Goal: Transaction & Acquisition: Purchase product/service

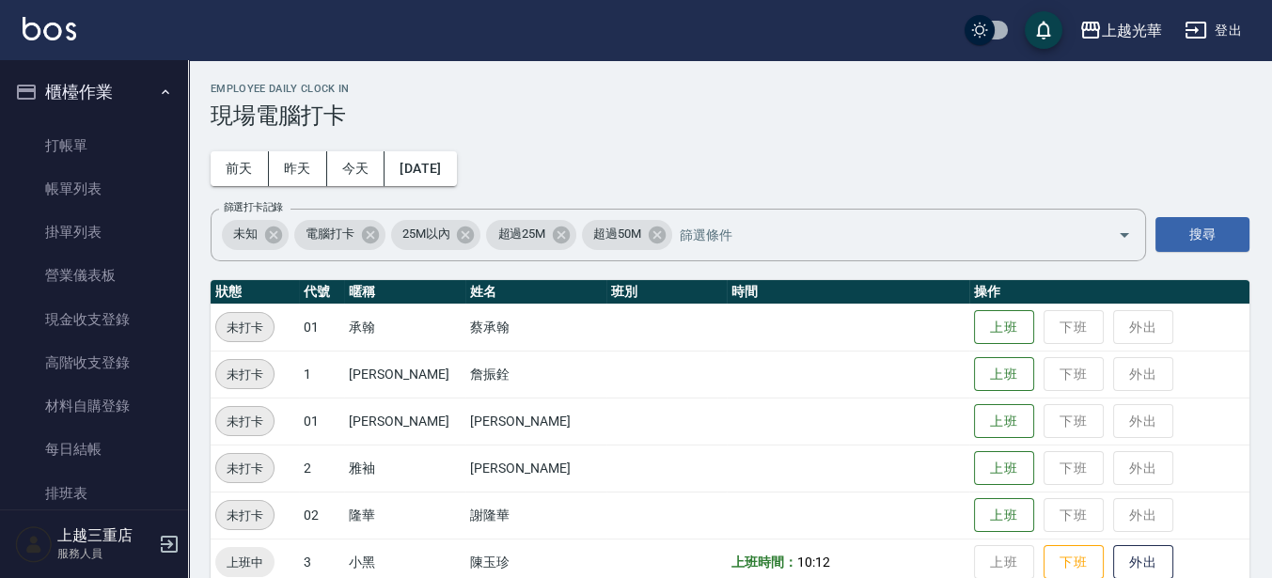
scroll to position [272, 0]
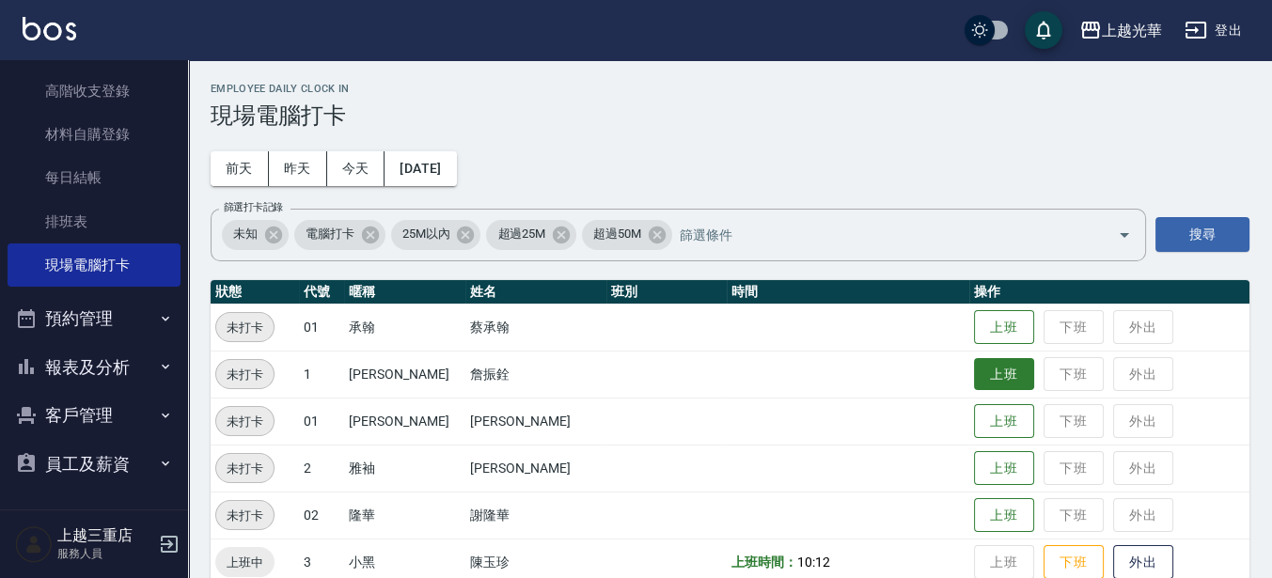
click at [989, 371] on button "上班" at bounding box center [1004, 374] width 60 height 33
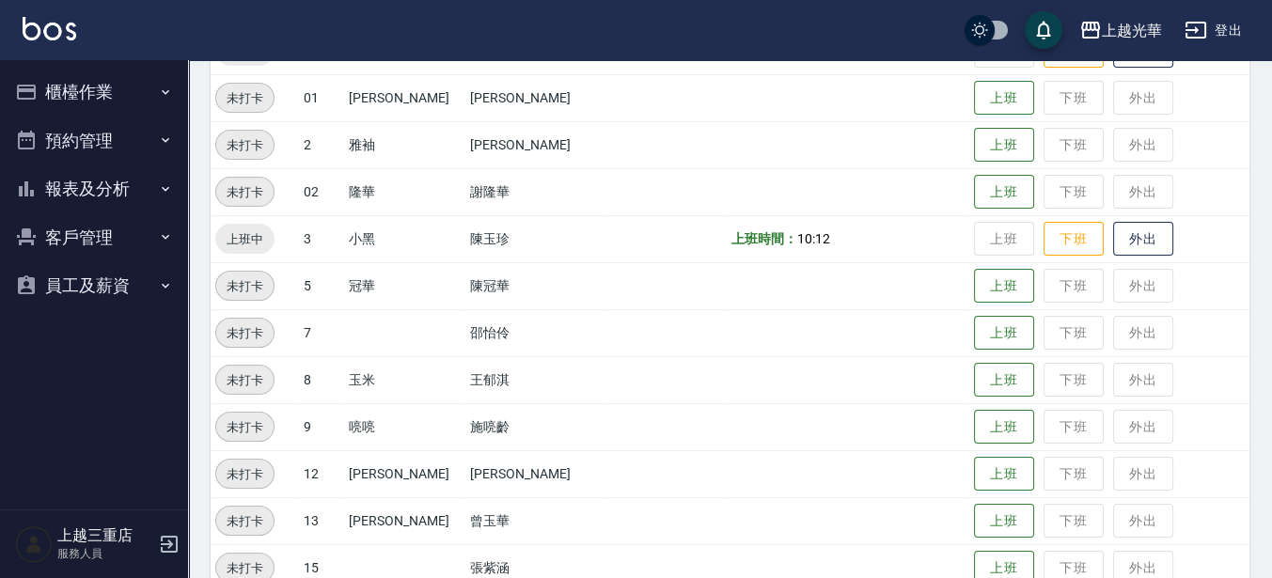
scroll to position [470, 0]
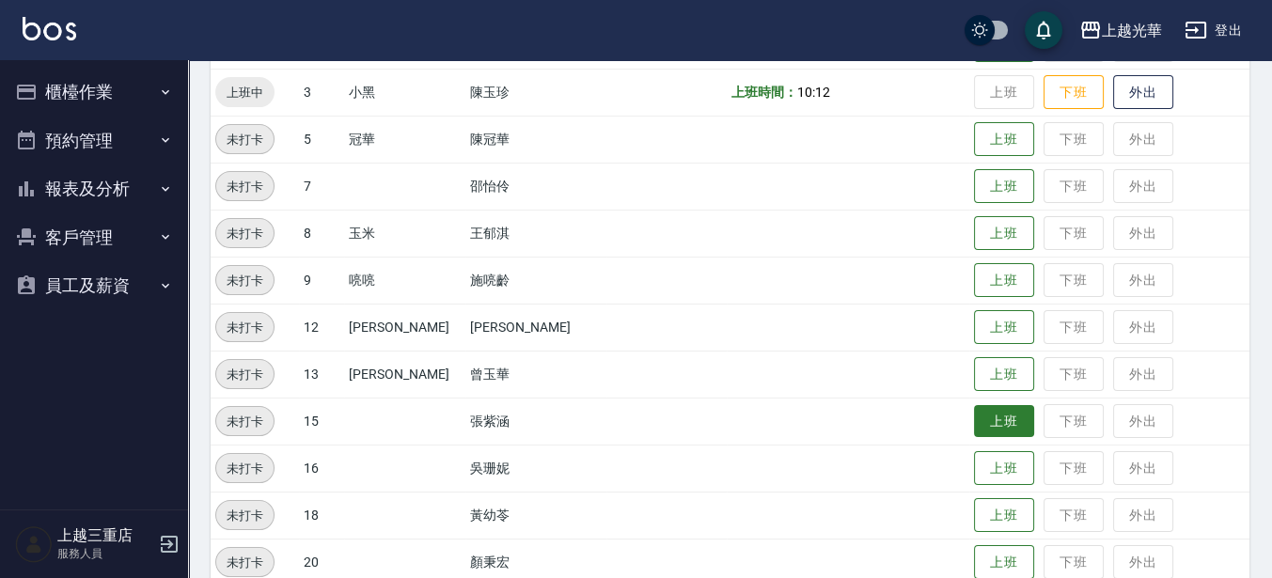
click at [1003, 427] on button "上班" at bounding box center [1004, 421] width 60 height 33
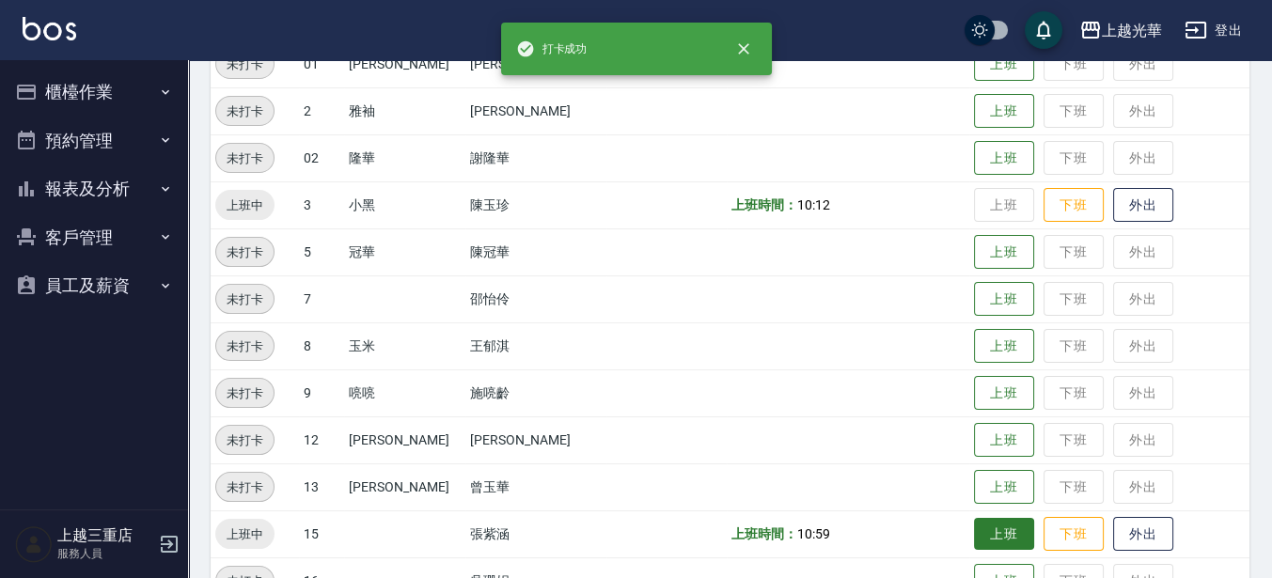
scroll to position [547, 0]
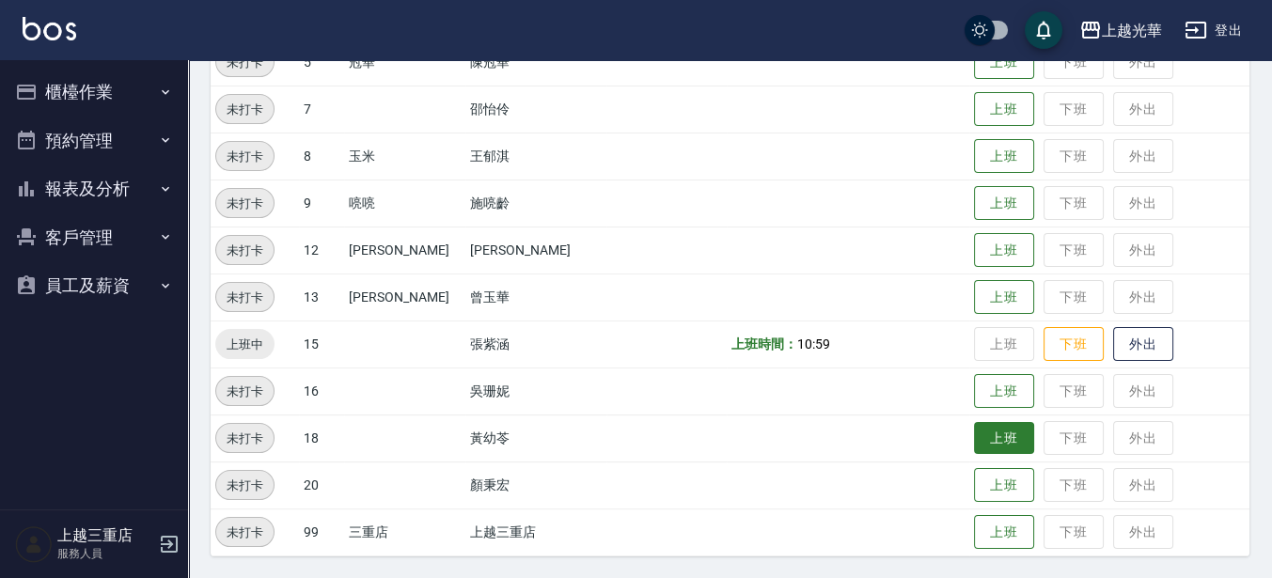
click at [986, 445] on button "上班" at bounding box center [1004, 438] width 60 height 33
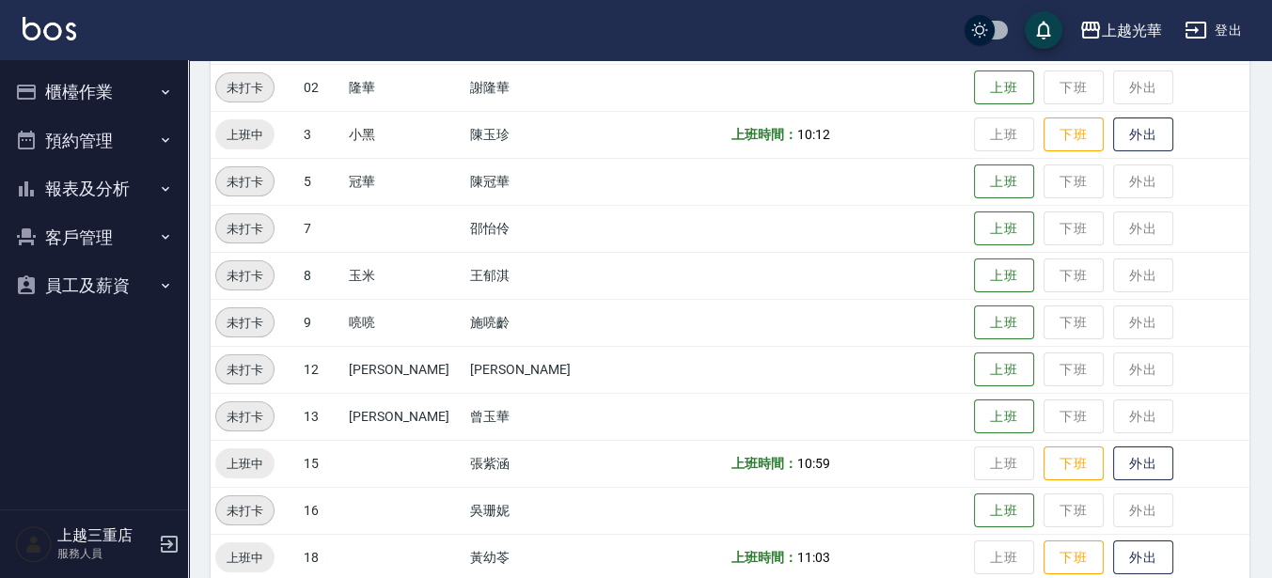
scroll to position [312, 0]
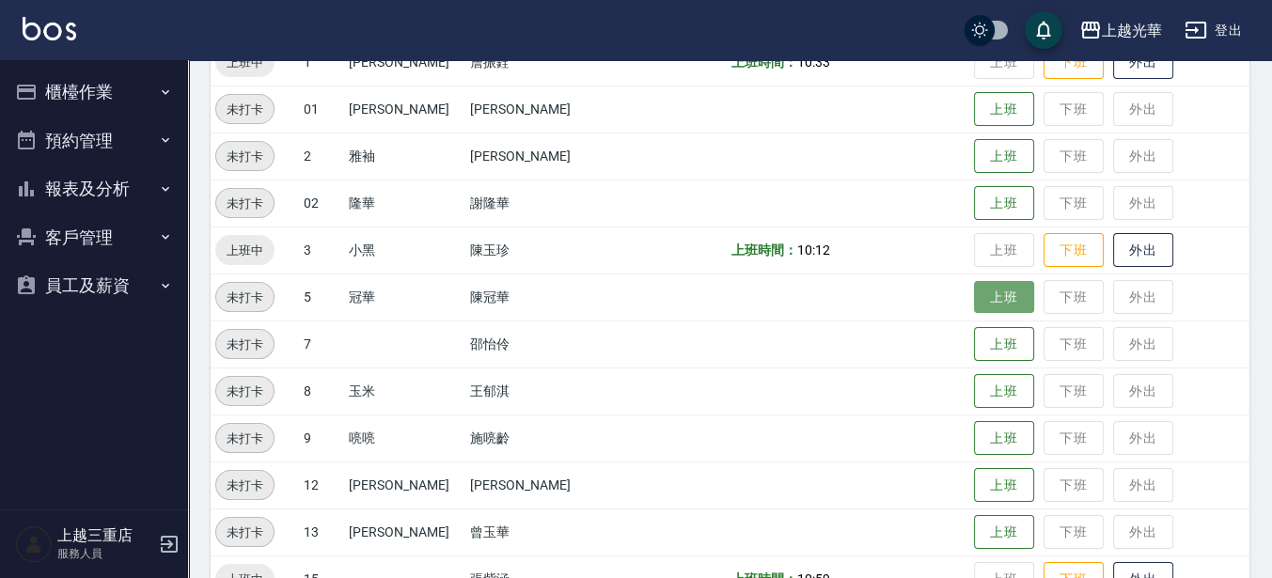
click at [974, 295] on button "上班" at bounding box center [1004, 297] width 60 height 33
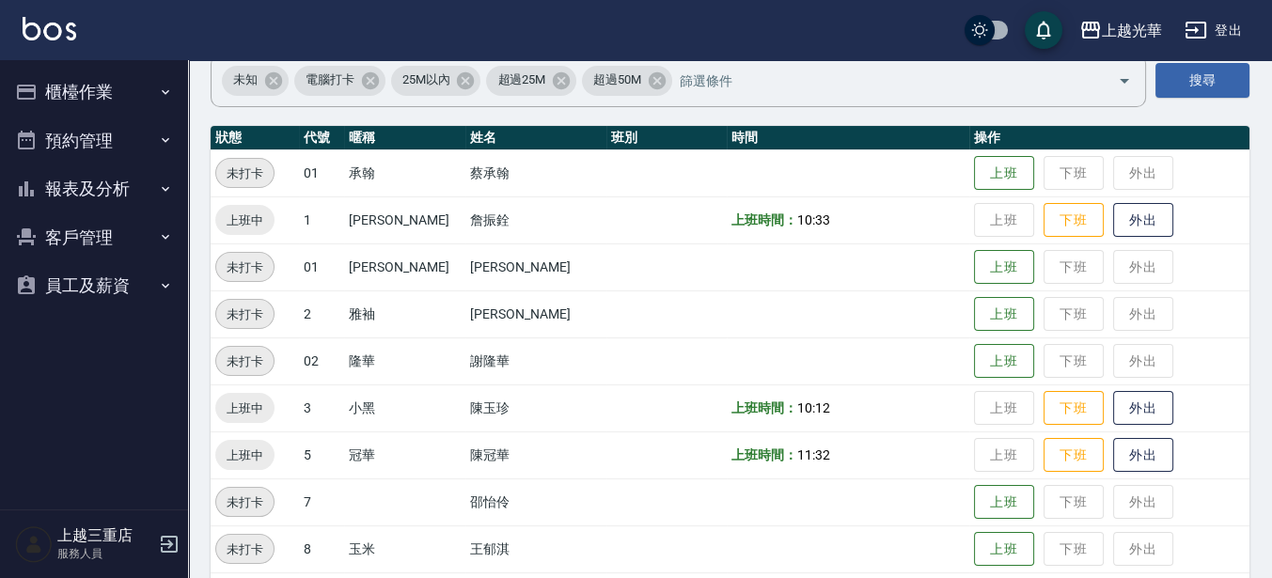
scroll to position [0, 0]
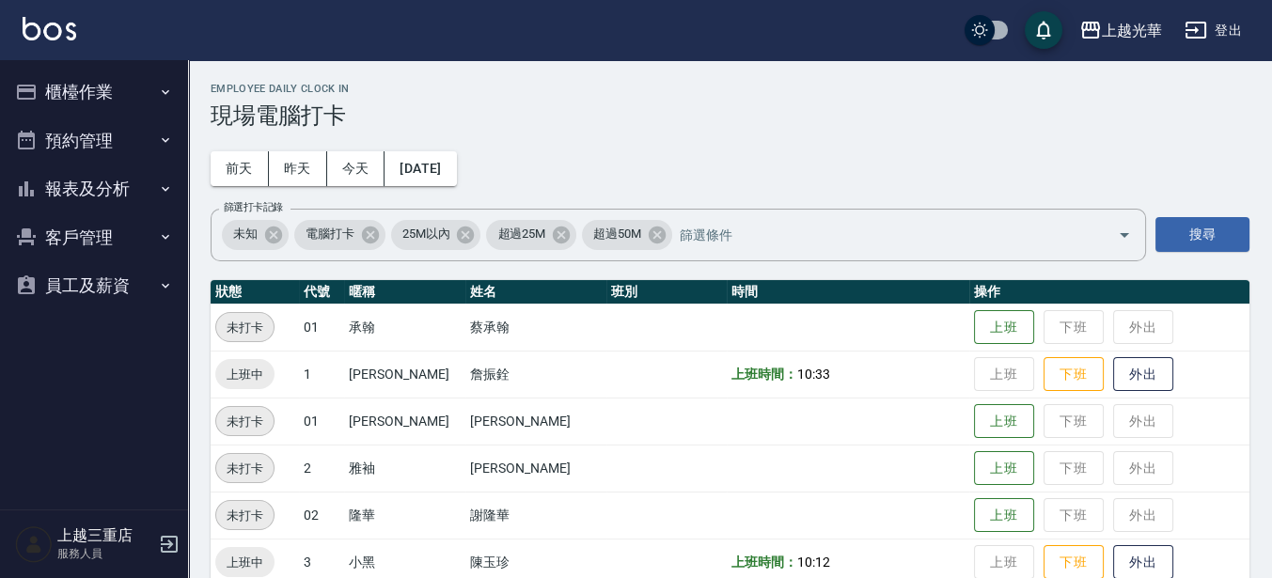
click at [49, 170] on button "報表及分析" at bounding box center [94, 189] width 173 height 49
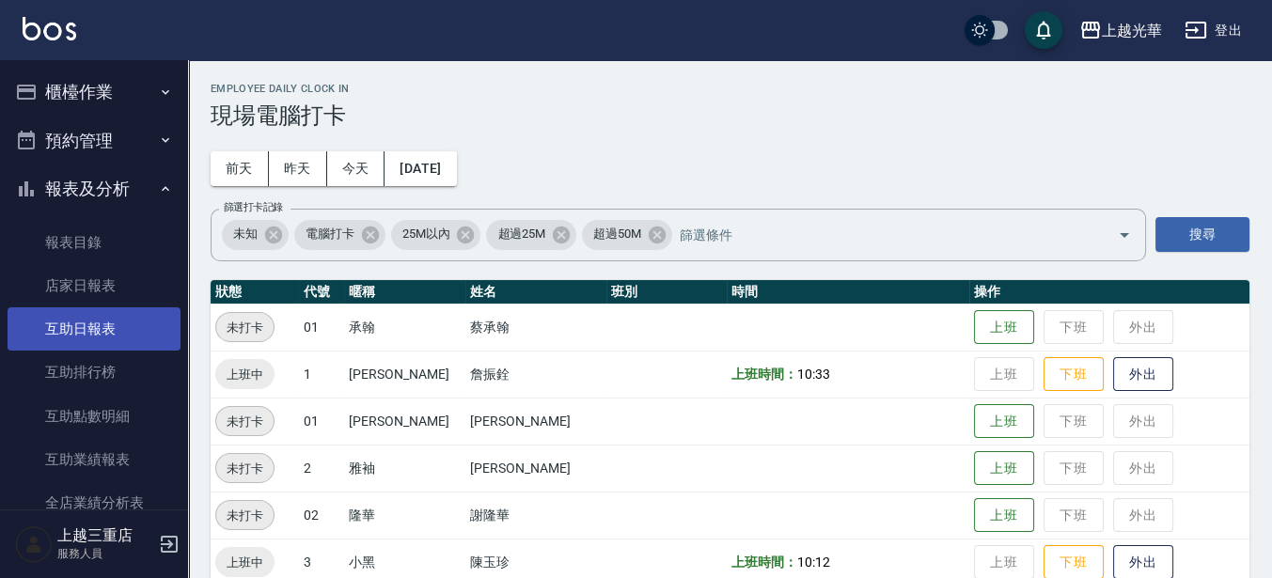
click at [106, 326] on link "互助日報表" at bounding box center [94, 329] width 173 height 43
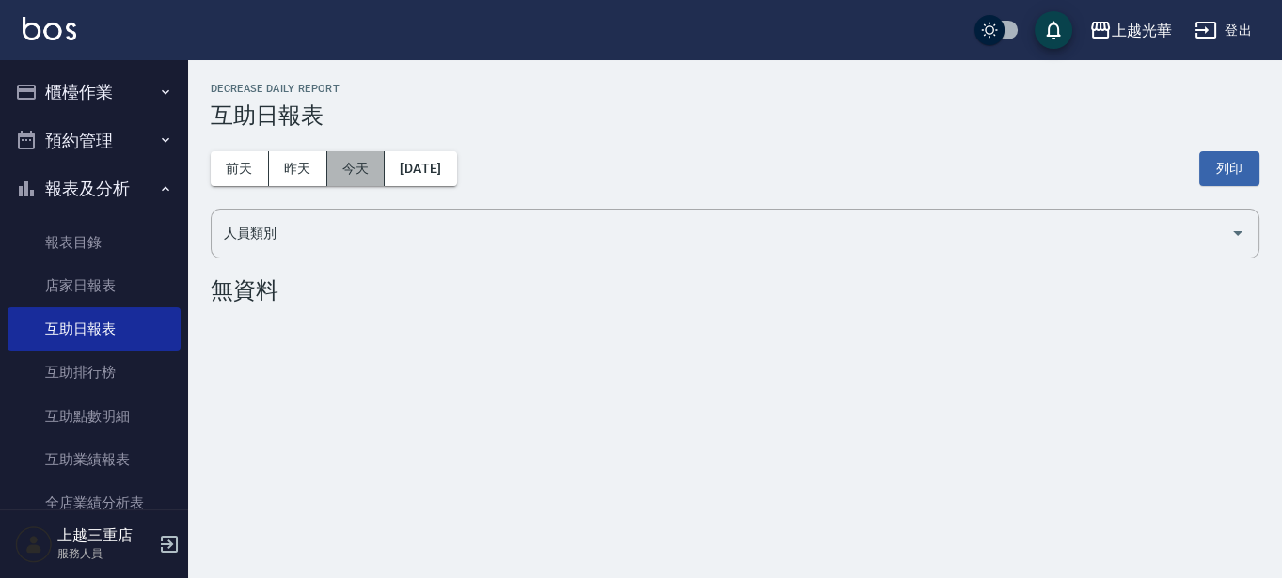
click at [327, 167] on button "今天" at bounding box center [356, 168] width 58 height 35
click at [306, 172] on button "昨天" at bounding box center [298, 168] width 58 height 35
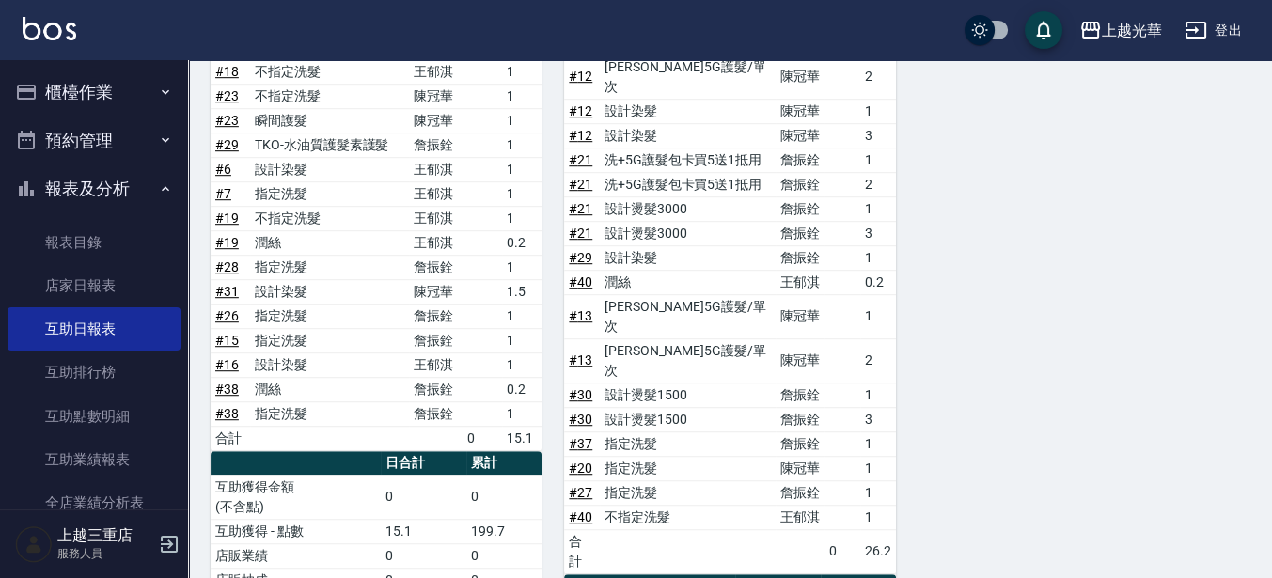
scroll to position [1587, 0]
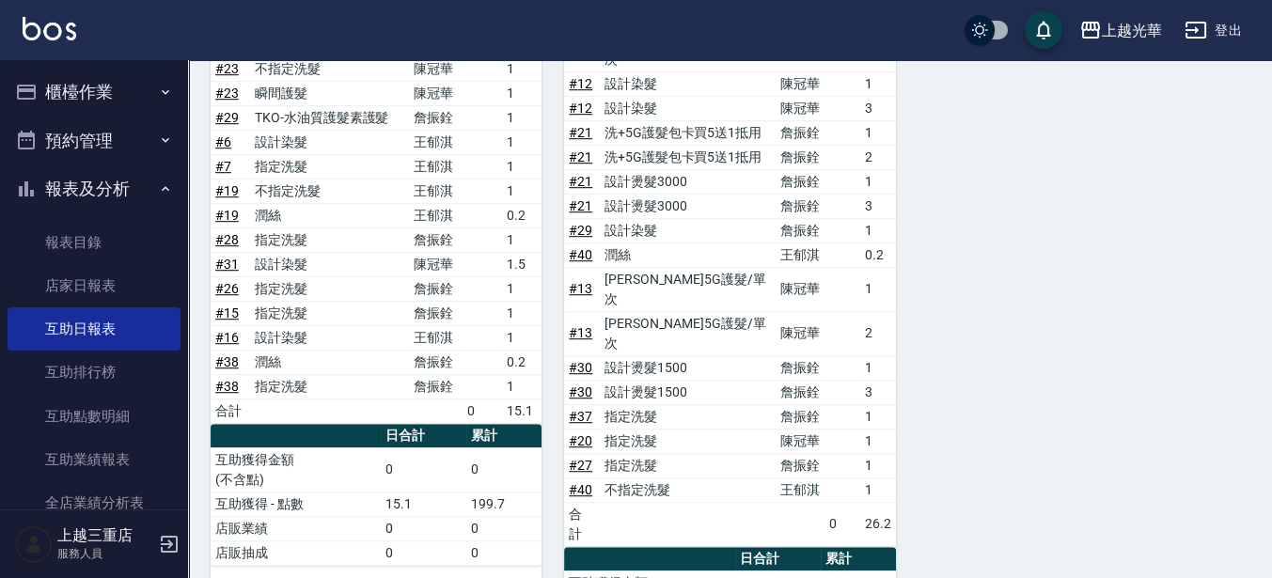
click at [52, 31] on img at bounding box center [50, 29] width 54 height 24
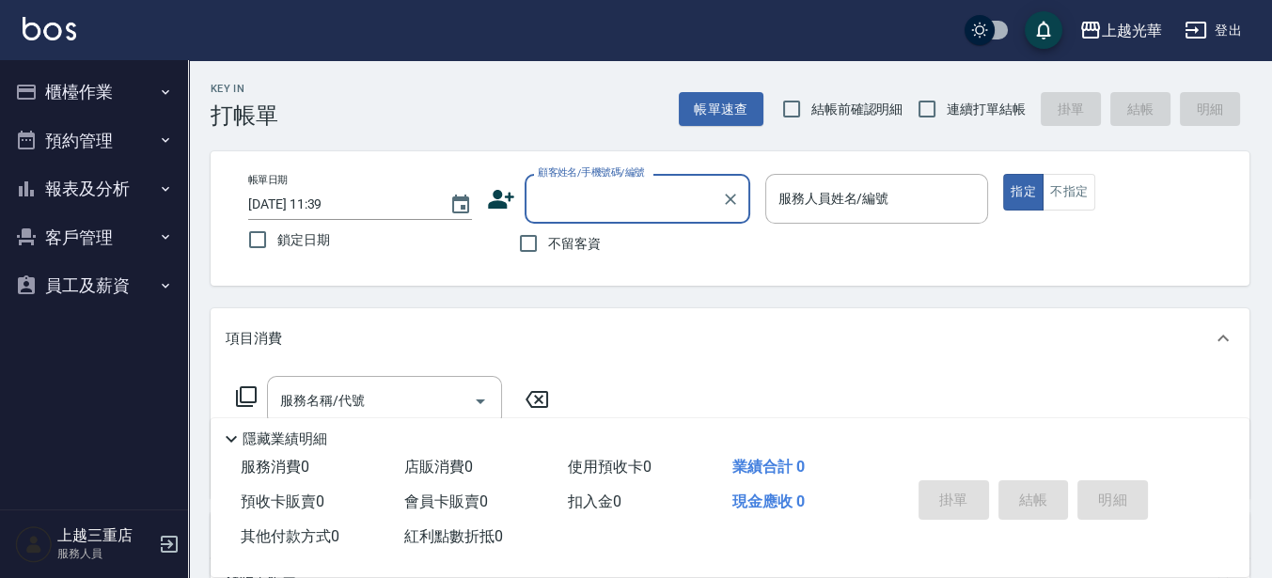
click at [66, 113] on button "櫃檯作業" at bounding box center [94, 92] width 173 height 49
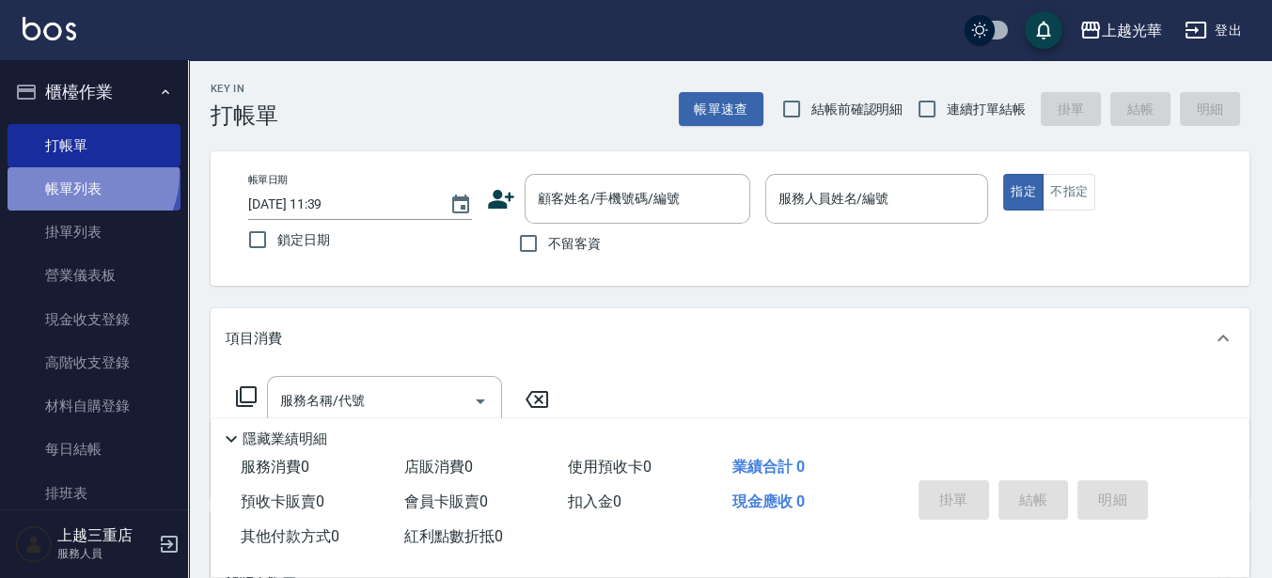
click at [80, 174] on link "帳單列表" at bounding box center [94, 188] width 173 height 43
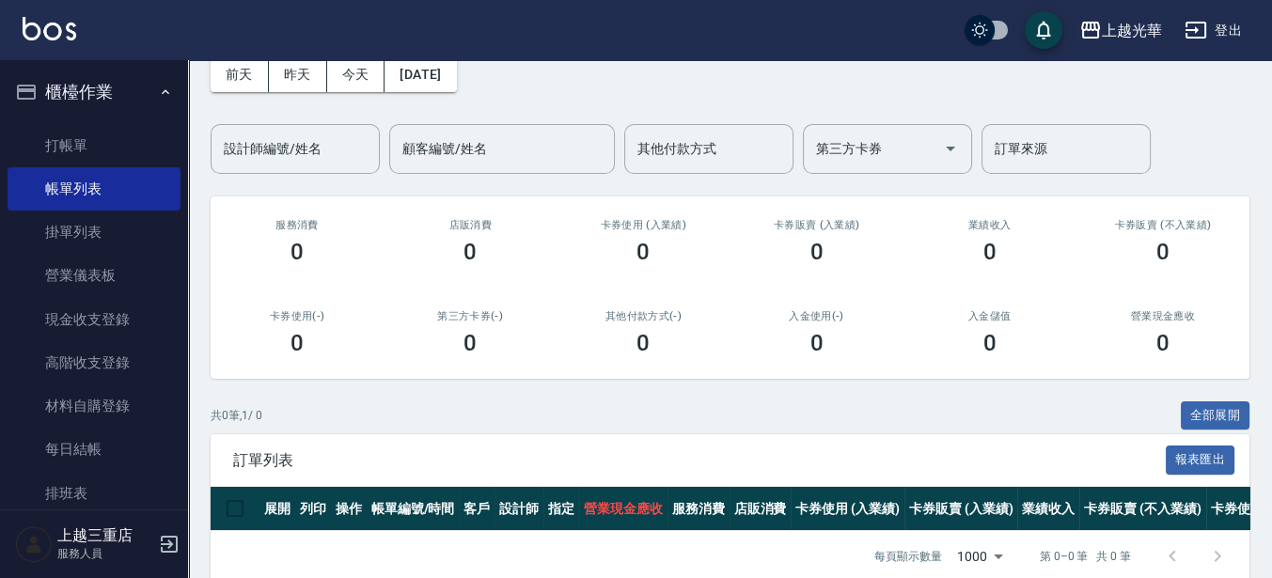
scroll to position [137, 0]
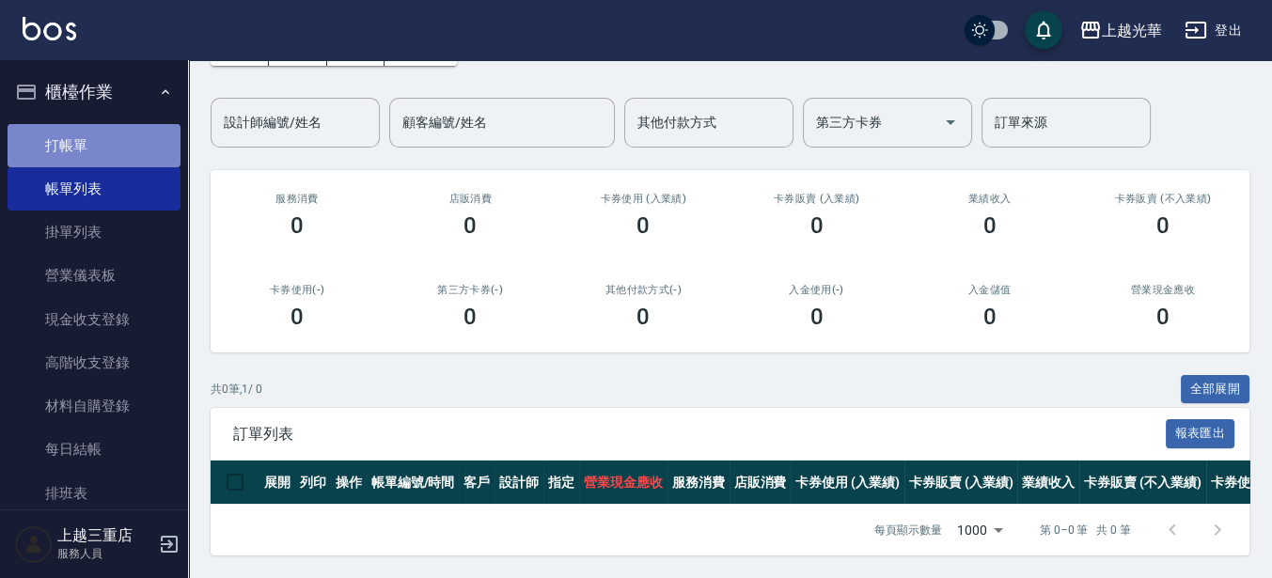
click at [99, 154] on link "打帳單" at bounding box center [94, 145] width 173 height 43
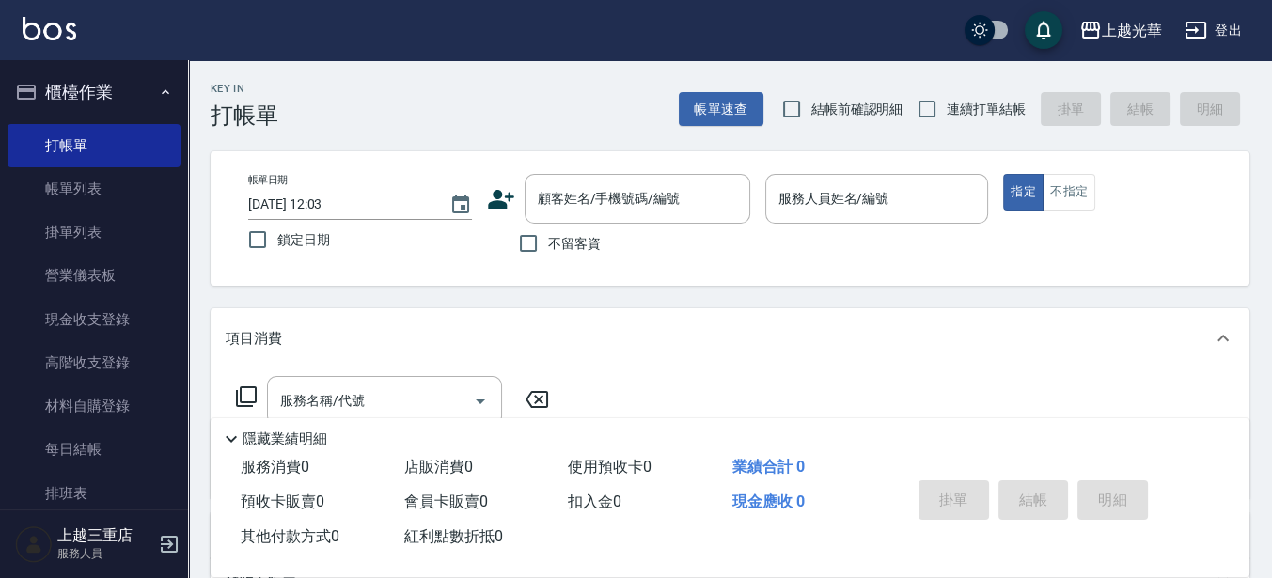
click at [589, 238] on span "不留客資" at bounding box center [574, 244] width 53 height 20
click at [548, 238] on input "不留客資" at bounding box center [529, 244] width 40 height 40
checkbox input "true"
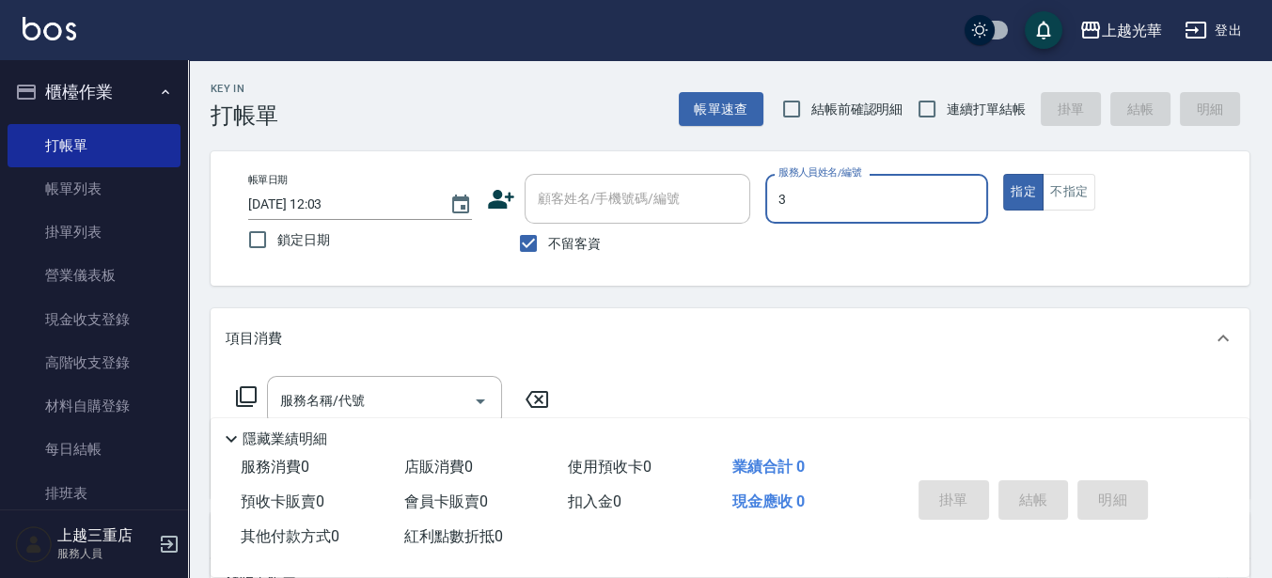
type input "小黑-3"
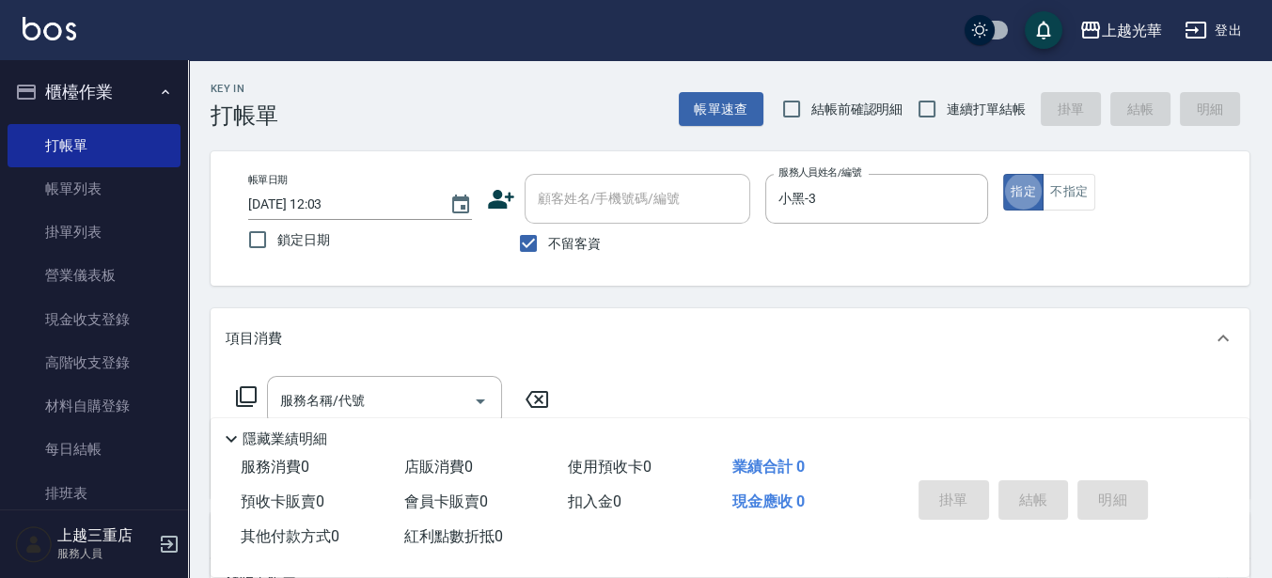
type button "true"
click at [1083, 189] on button "不指定" at bounding box center [1069, 192] width 53 height 37
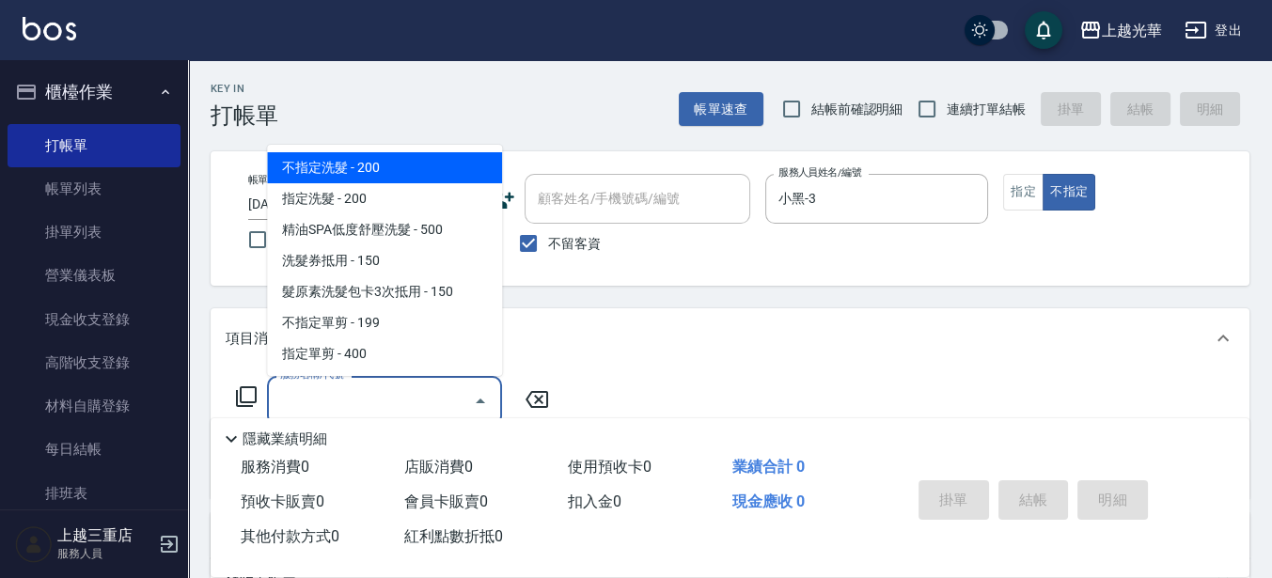
click at [329, 388] on div "服務名稱/代號 服務名稱/代號" at bounding box center [384, 401] width 235 height 50
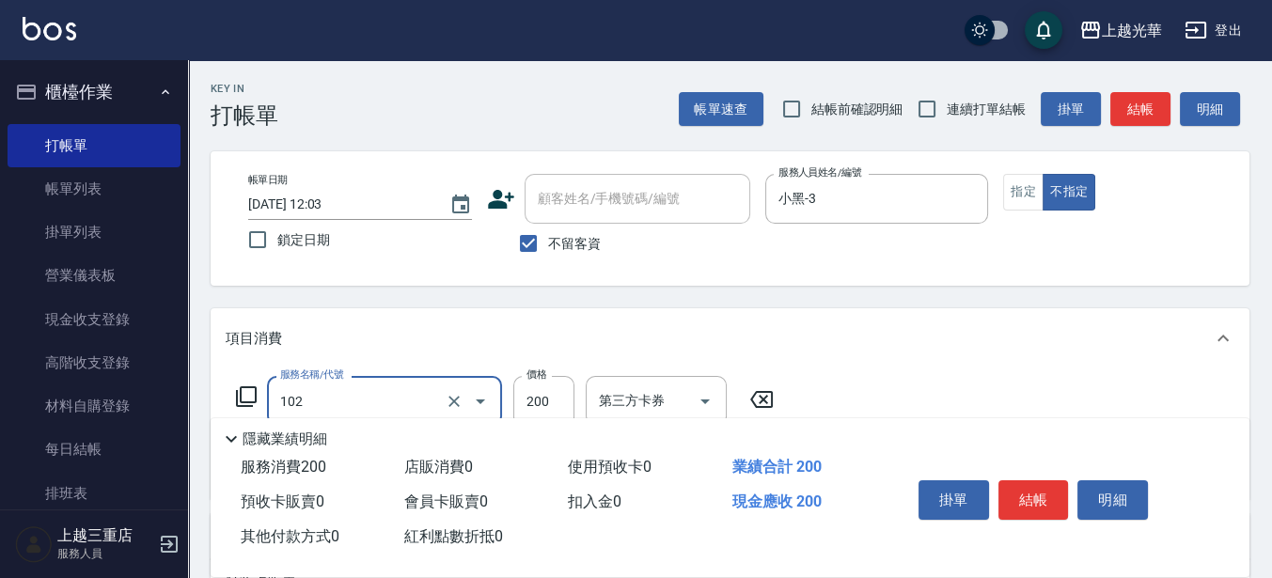
type input "指定洗髮(102)"
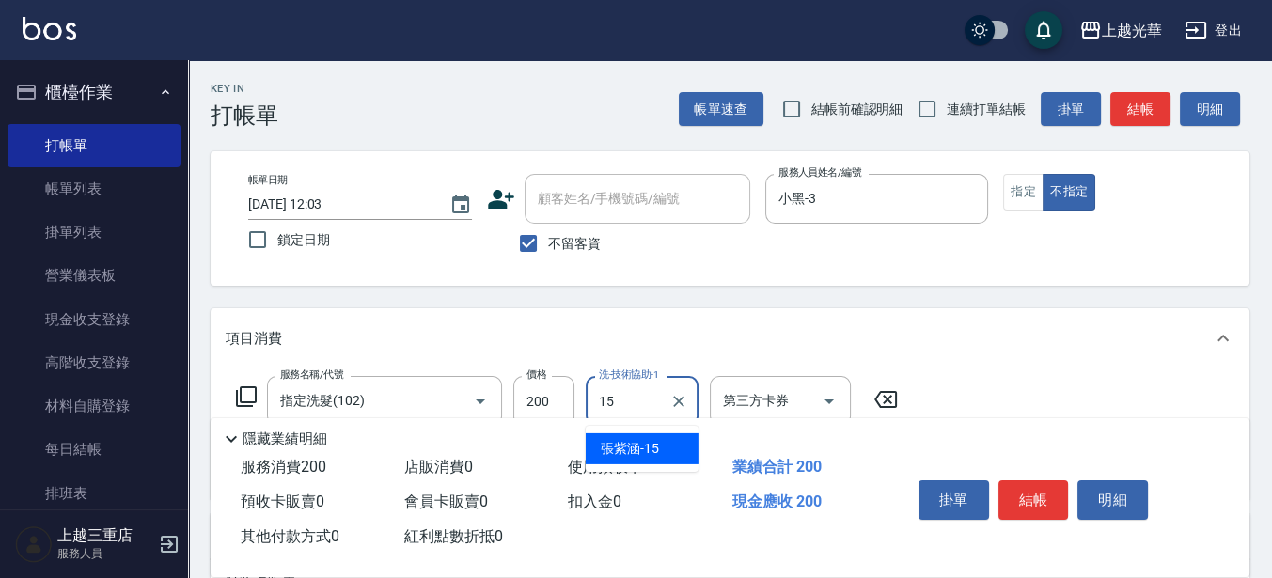
type input "[PERSON_NAME]-15"
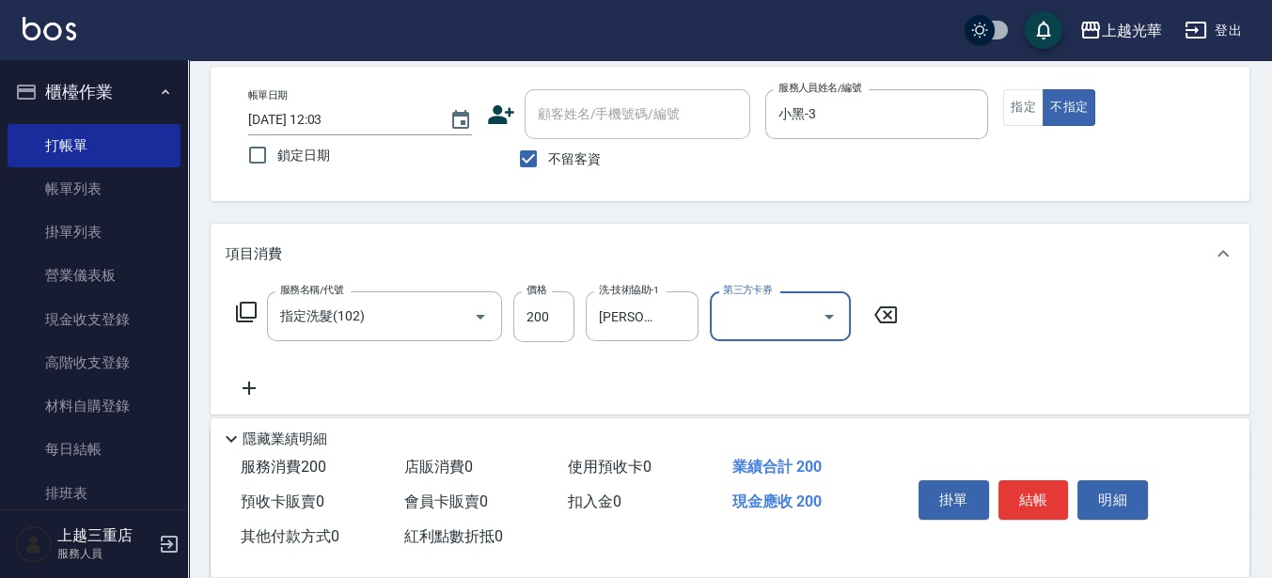
scroll to position [118, 0]
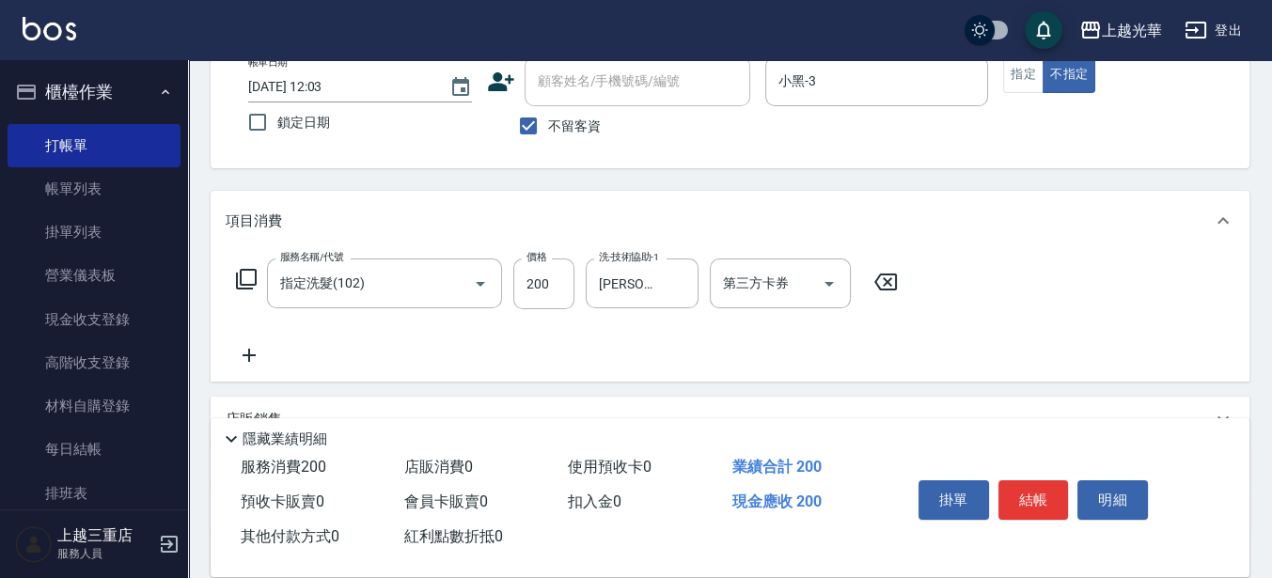
click at [254, 365] on icon at bounding box center [249, 355] width 47 height 23
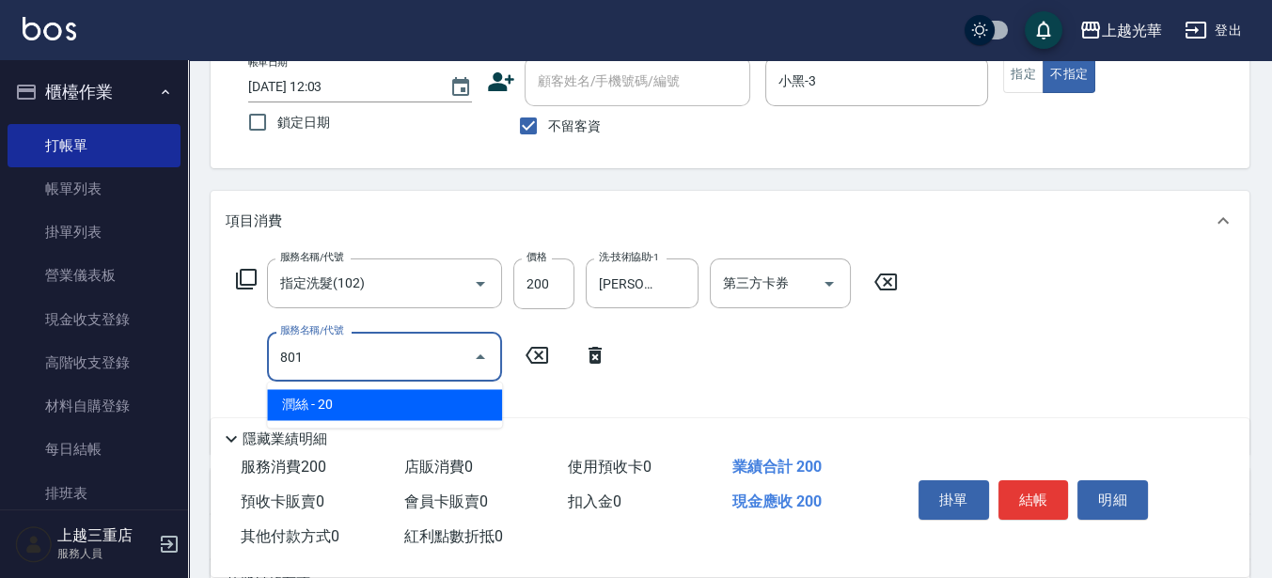
type input "潤絲(801)"
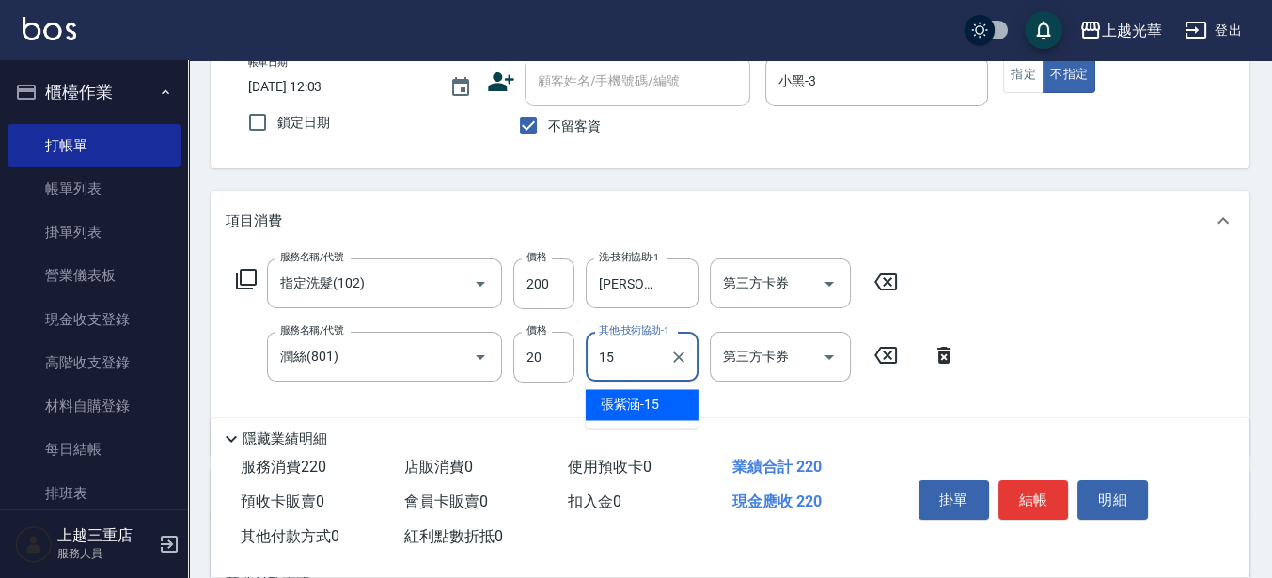
type input "[PERSON_NAME]-15"
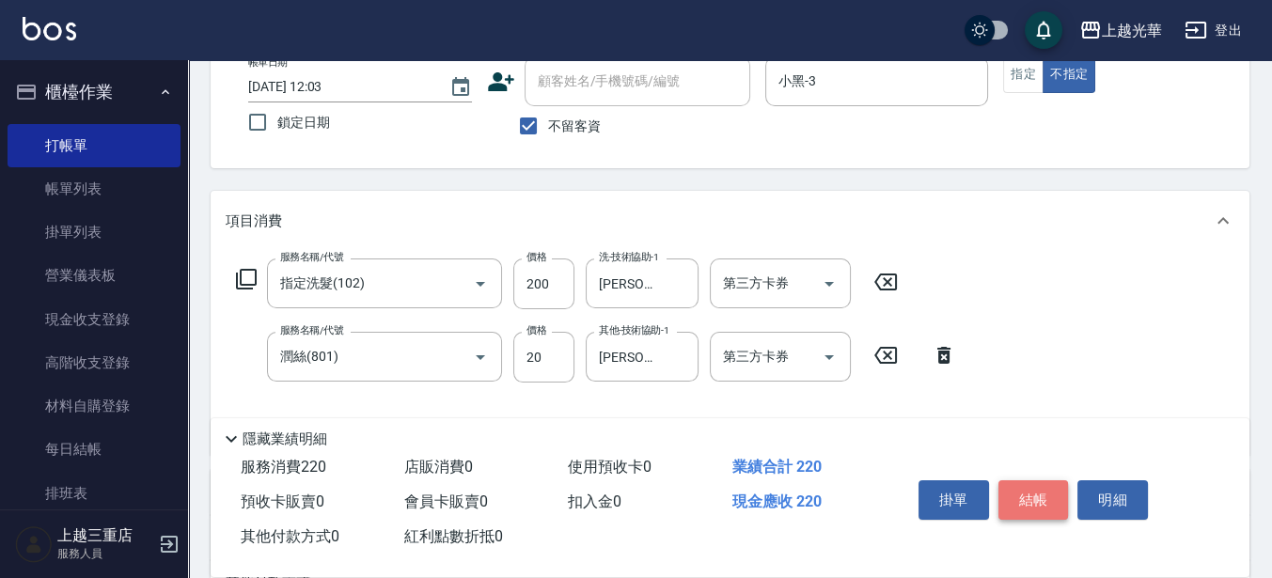
click at [1030, 482] on button "結帳" at bounding box center [1034, 501] width 71 height 40
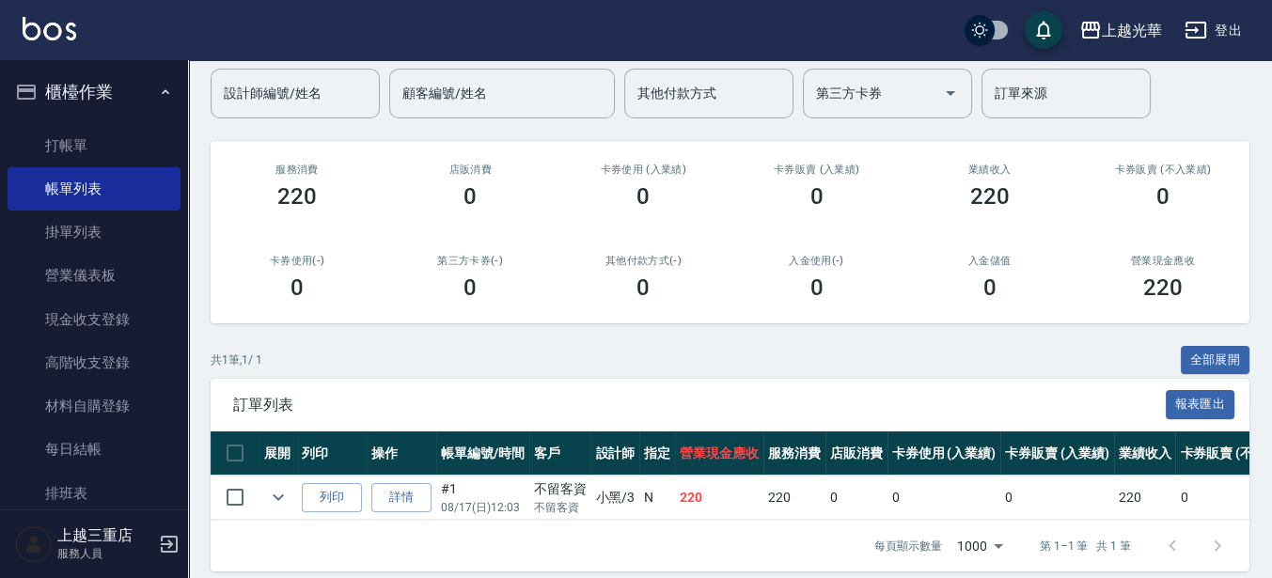
scroll to position [182, 0]
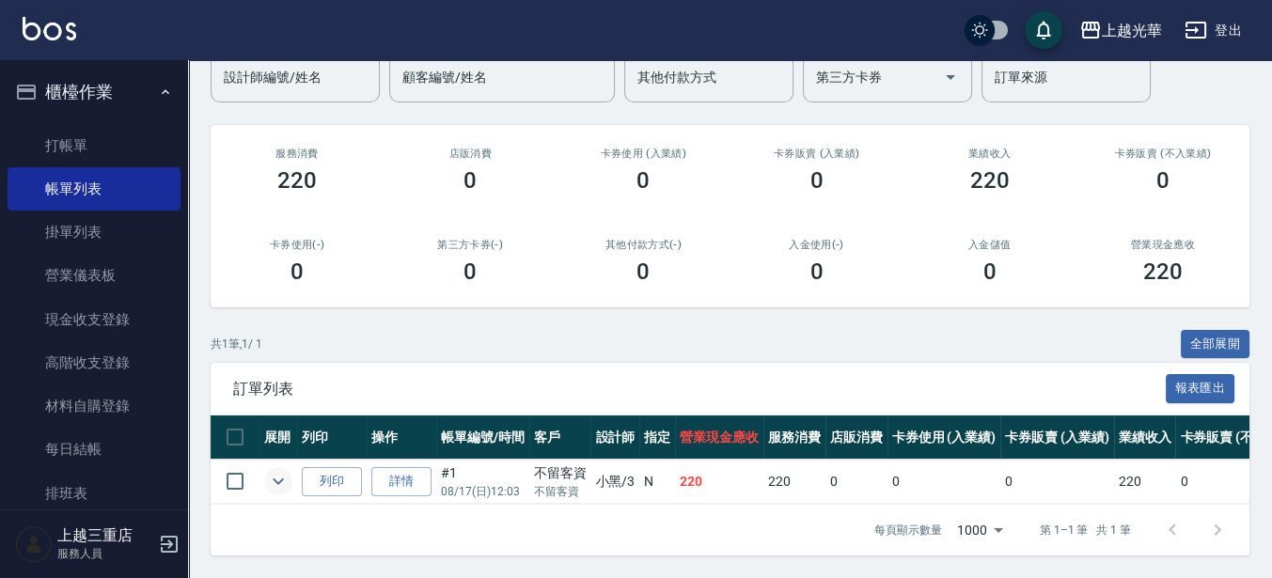
click at [277, 470] on icon "expand row" at bounding box center [278, 481] width 23 height 23
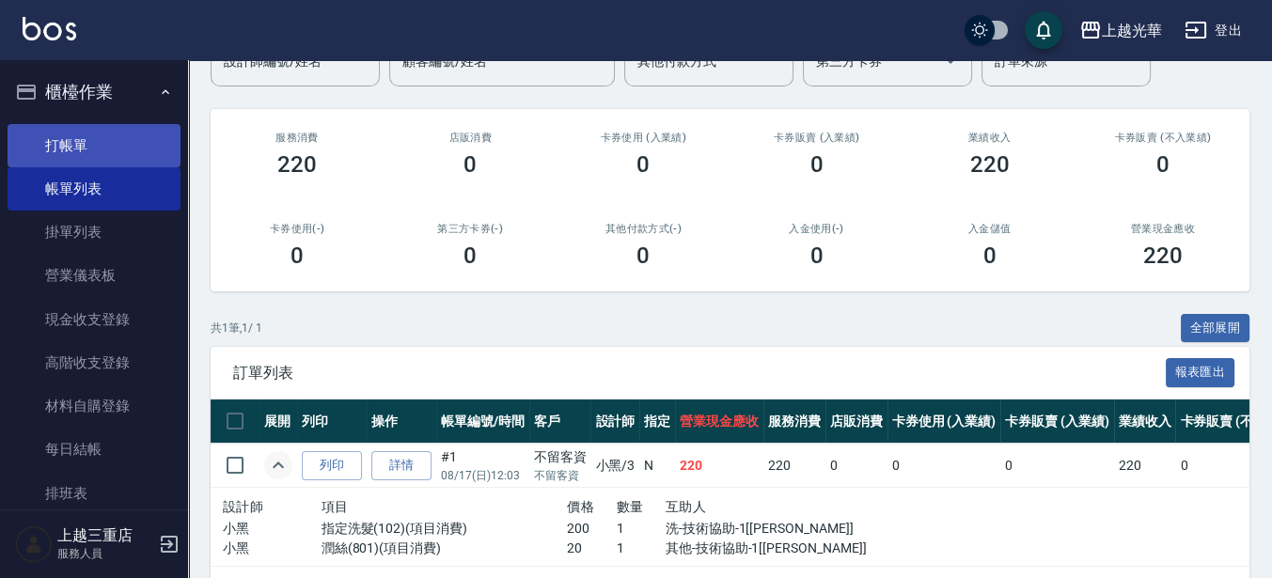
click at [67, 134] on link "打帳單" at bounding box center [94, 145] width 173 height 43
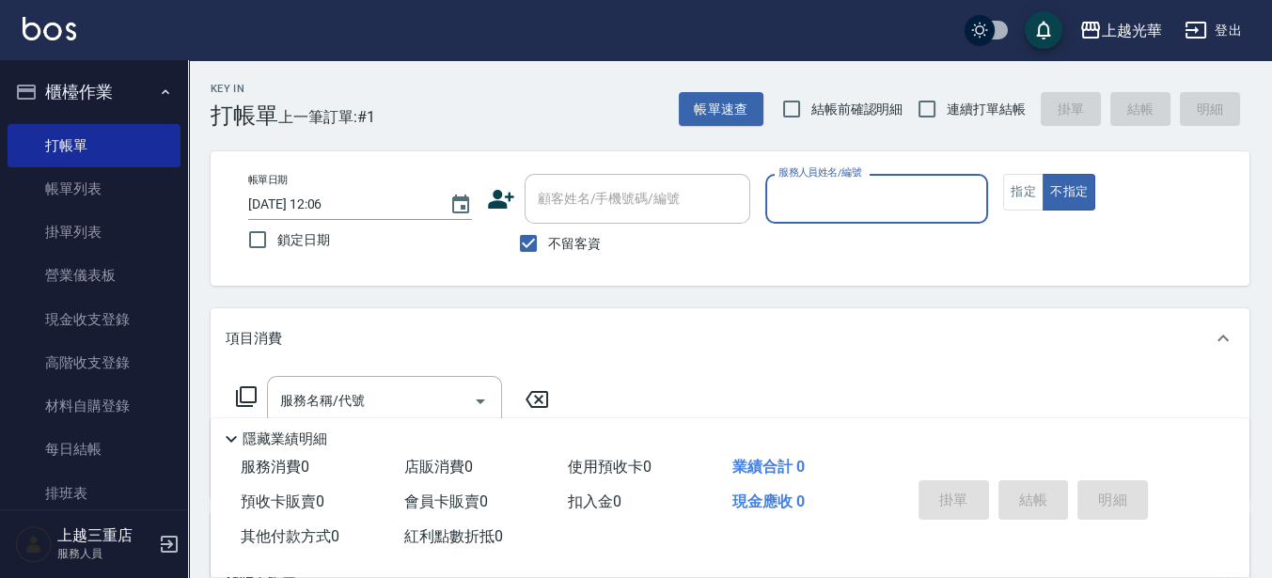
drag, startPoint x: 846, startPoint y: 210, endPoint x: 850, endPoint y: 182, distance: 28.6
click at [846, 203] on input "服務人員姓名/編號" at bounding box center [877, 198] width 207 height 33
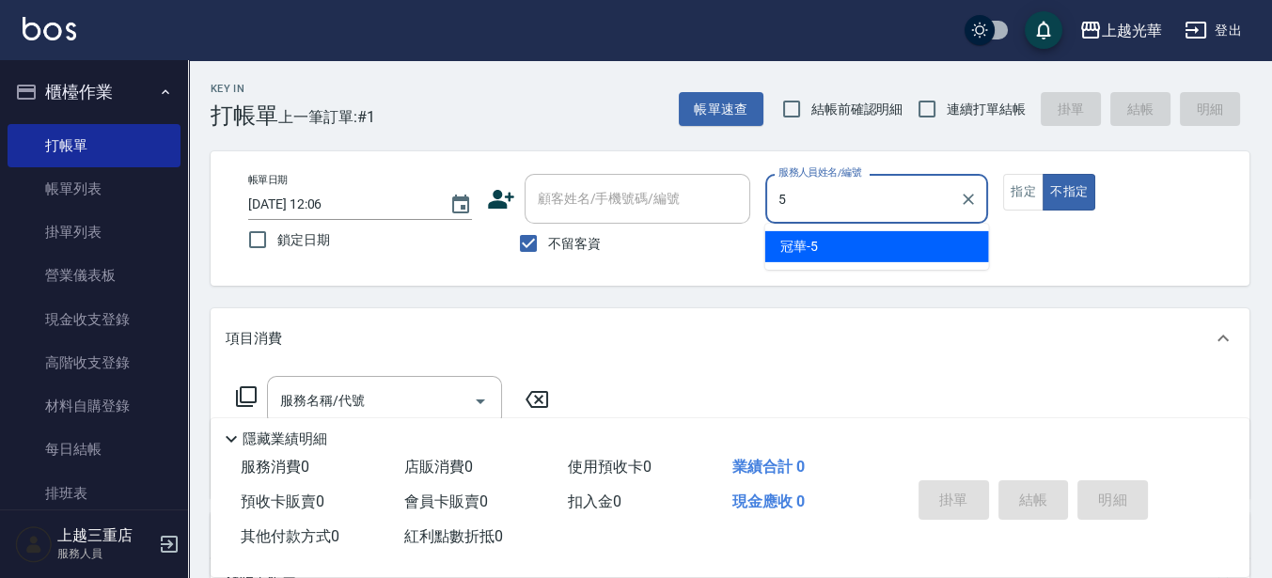
type input "冠華-5"
type button "false"
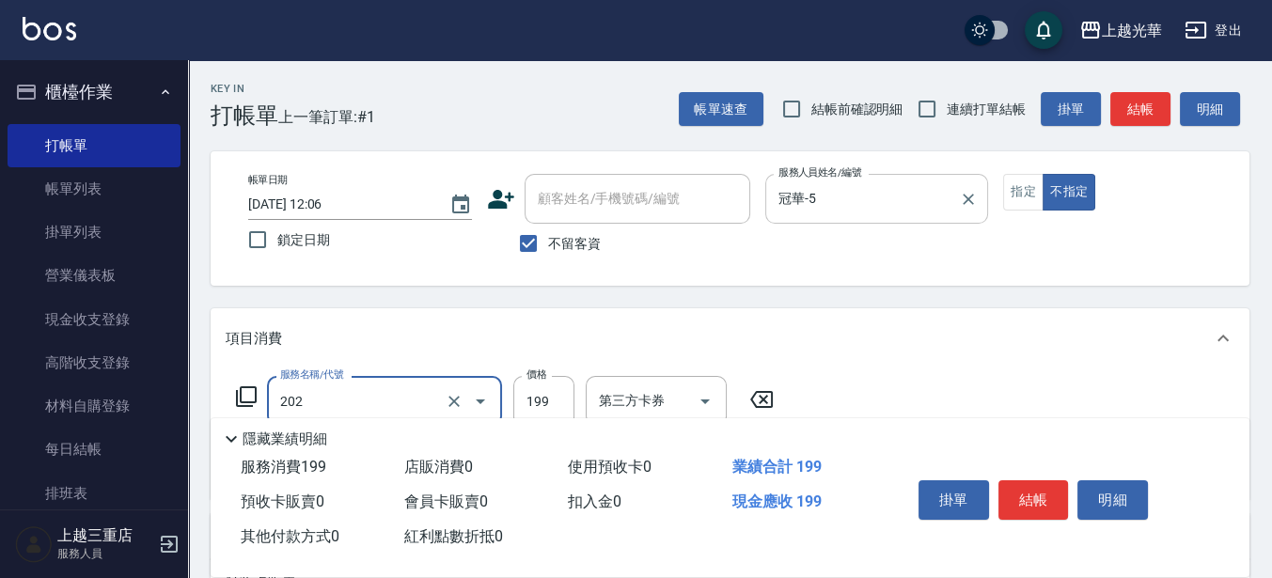
type input "不指定單剪(202)"
click at [1143, 110] on button "結帳" at bounding box center [1141, 109] width 60 height 35
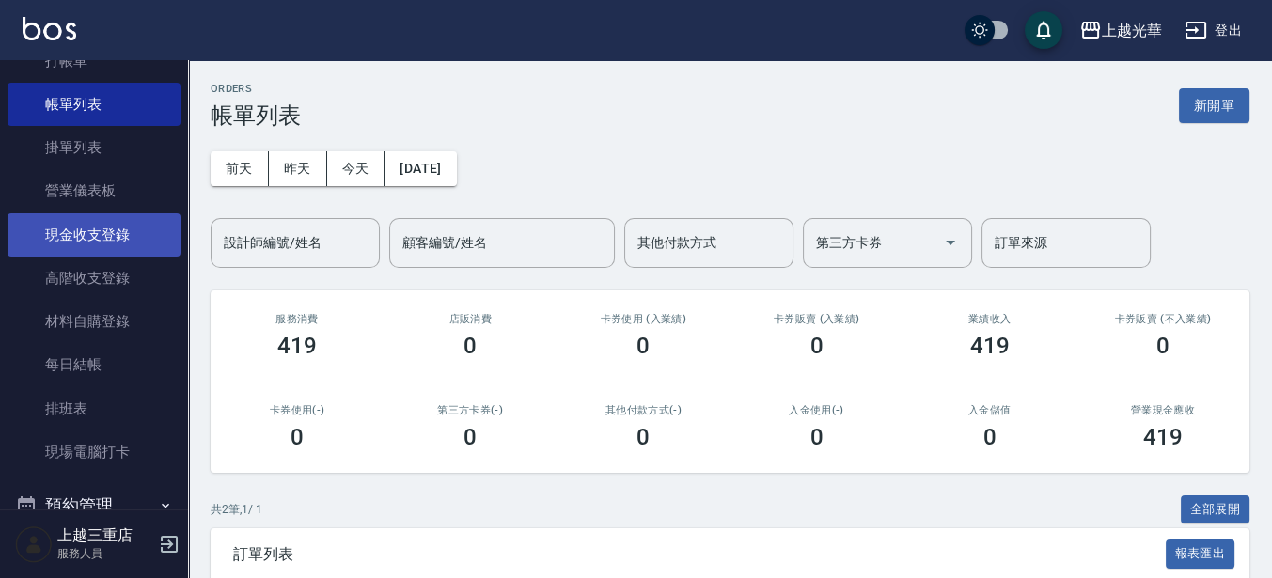
scroll to position [118, 0]
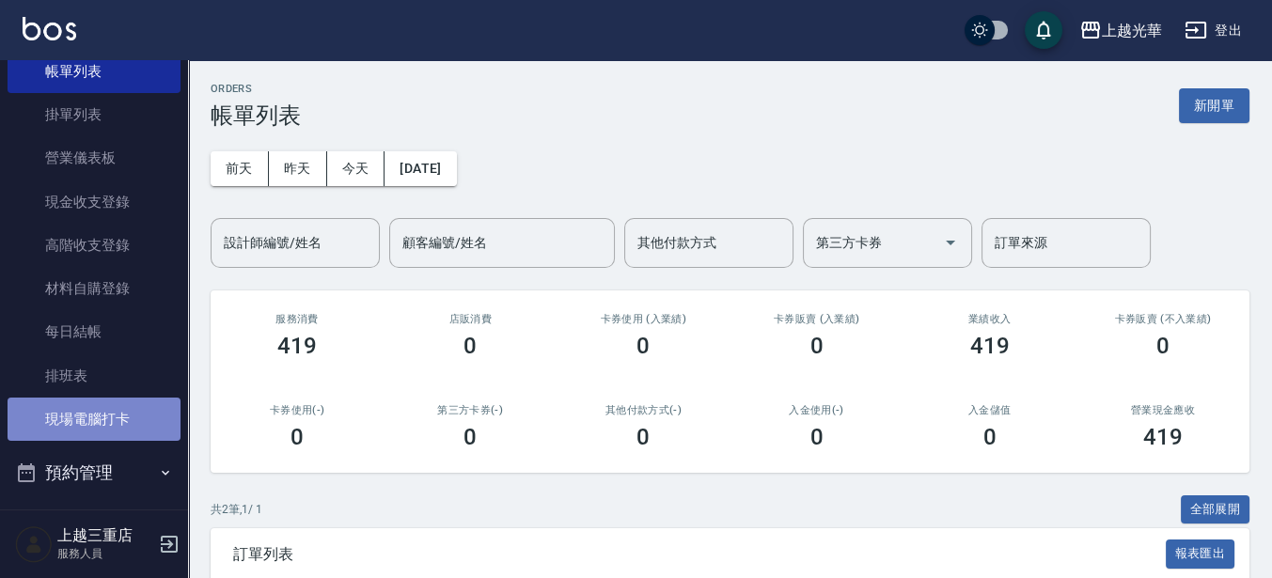
click at [119, 427] on link "現場電腦打卡" at bounding box center [94, 419] width 173 height 43
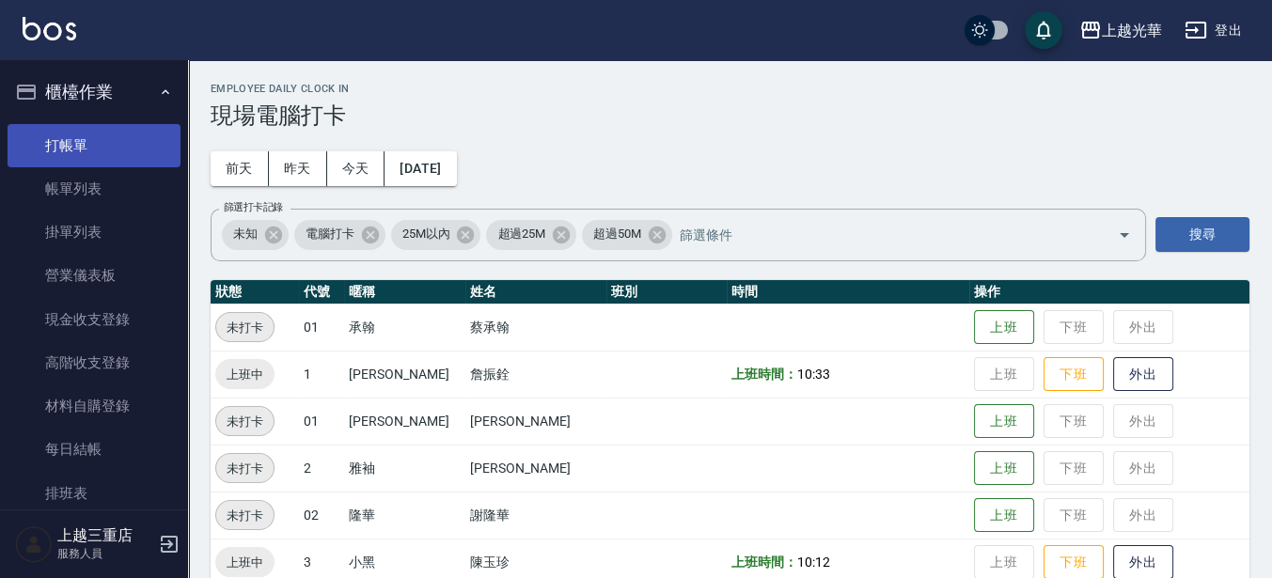
click at [79, 150] on link "打帳單" at bounding box center [94, 145] width 173 height 43
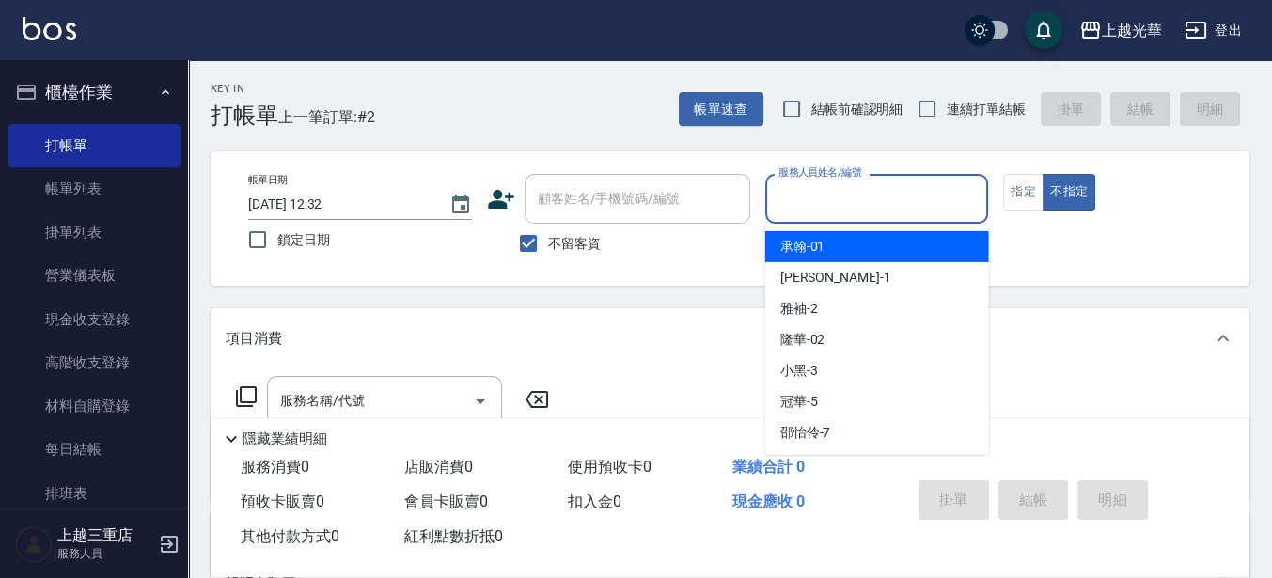
click at [877, 197] on input "服務人員姓名/編號" at bounding box center [877, 198] width 207 height 33
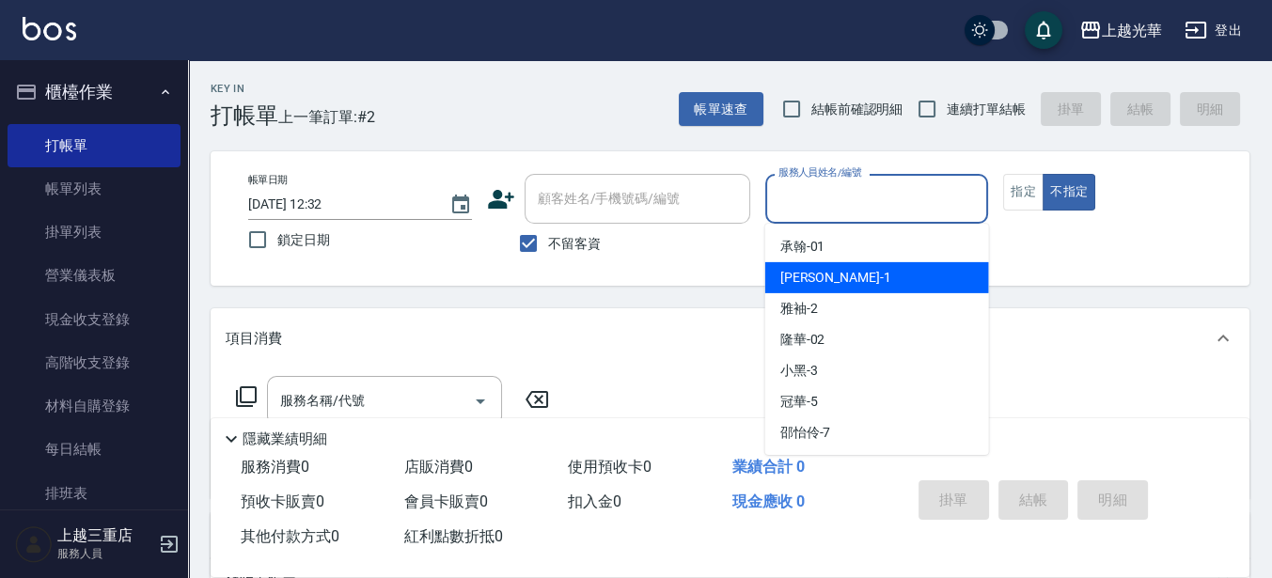
click at [829, 282] on div "小[PERSON_NAME] -1" at bounding box center [878, 277] width 224 height 31
type input "小[PERSON_NAME]-1"
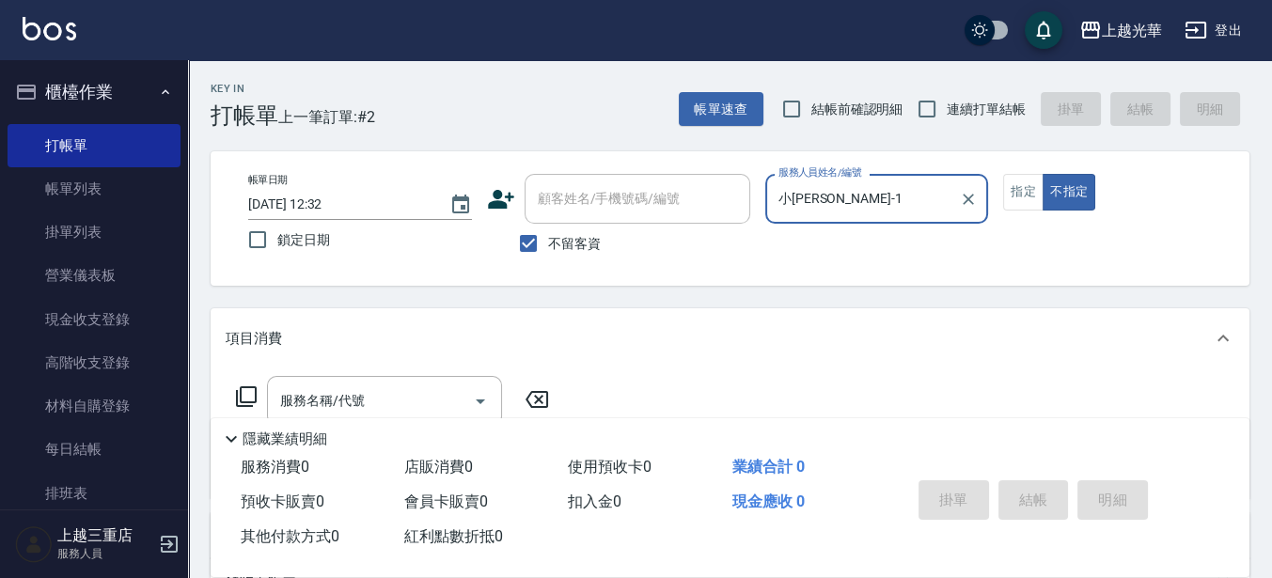
click at [283, 387] on div "服務名稱/代號 服務名稱/代號" at bounding box center [384, 401] width 235 height 50
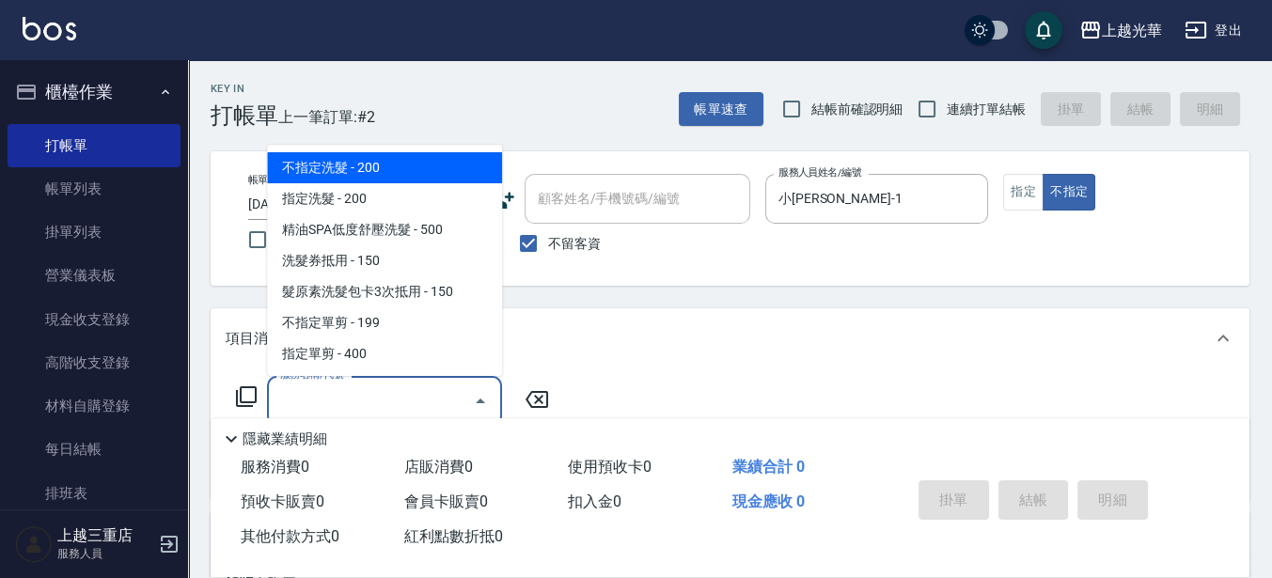
click at [352, 166] on span "不指定洗髮 - 200" at bounding box center [384, 167] width 235 height 31
type input "不指定洗髮(101)"
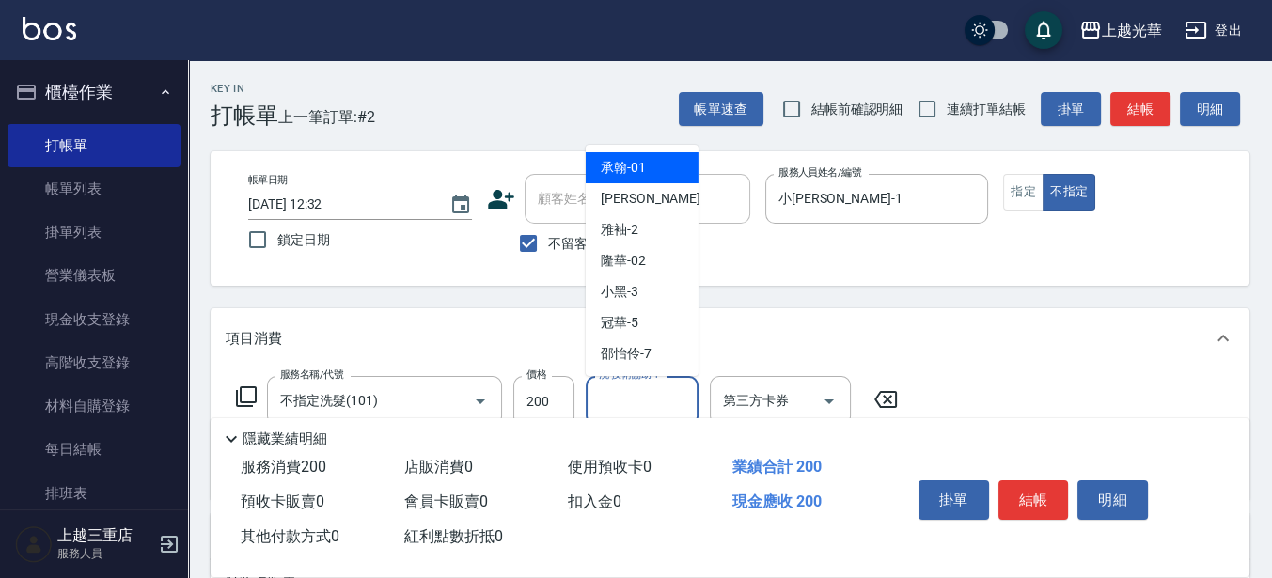
click at [663, 396] on input "洗-技術協助-1" at bounding box center [642, 401] width 96 height 33
click at [665, 199] on div "小[PERSON_NAME] -1" at bounding box center [642, 198] width 113 height 31
type input "小[PERSON_NAME]-1"
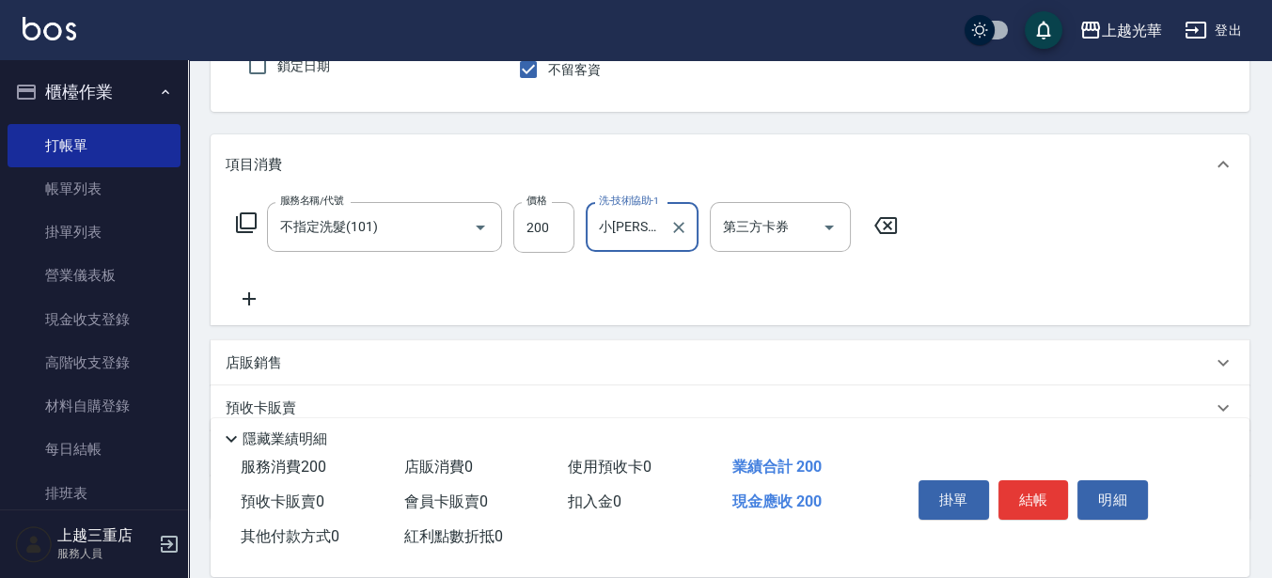
scroll to position [293, 0]
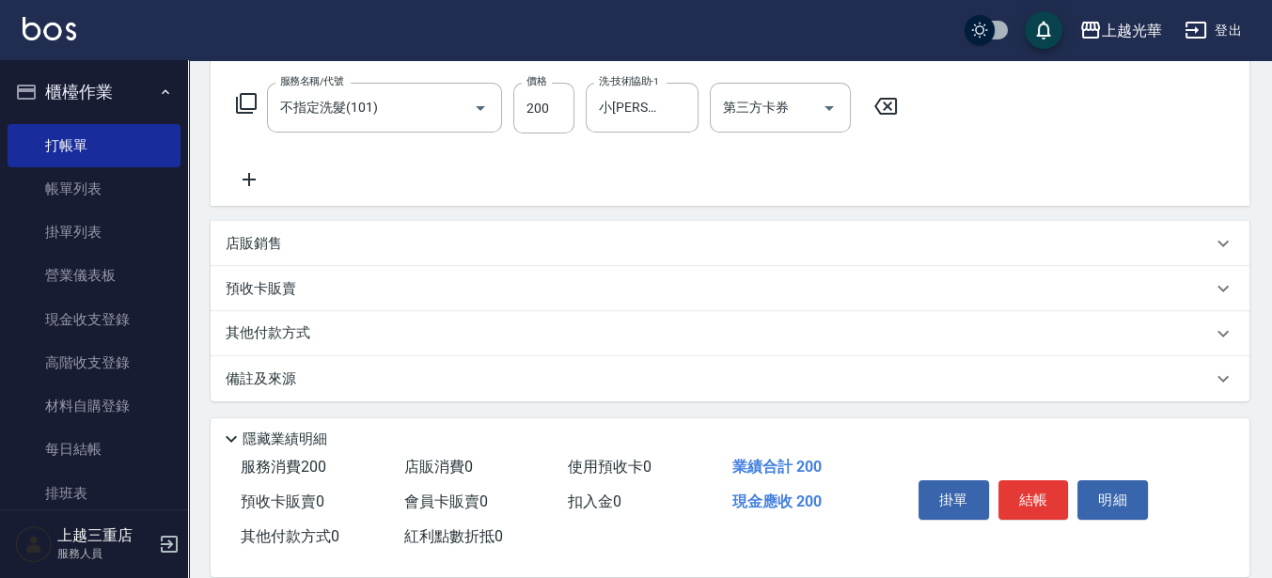
click at [245, 172] on icon at bounding box center [249, 179] width 47 height 23
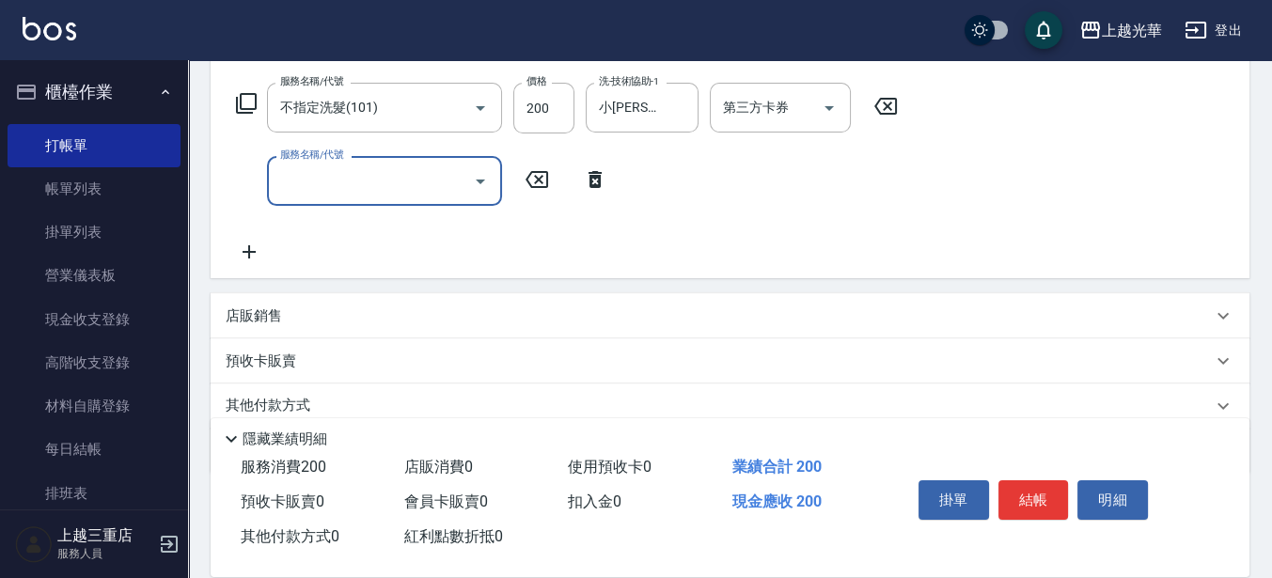
click at [341, 169] on input "服務名稱/代號" at bounding box center [371, 181] width 190 height 33
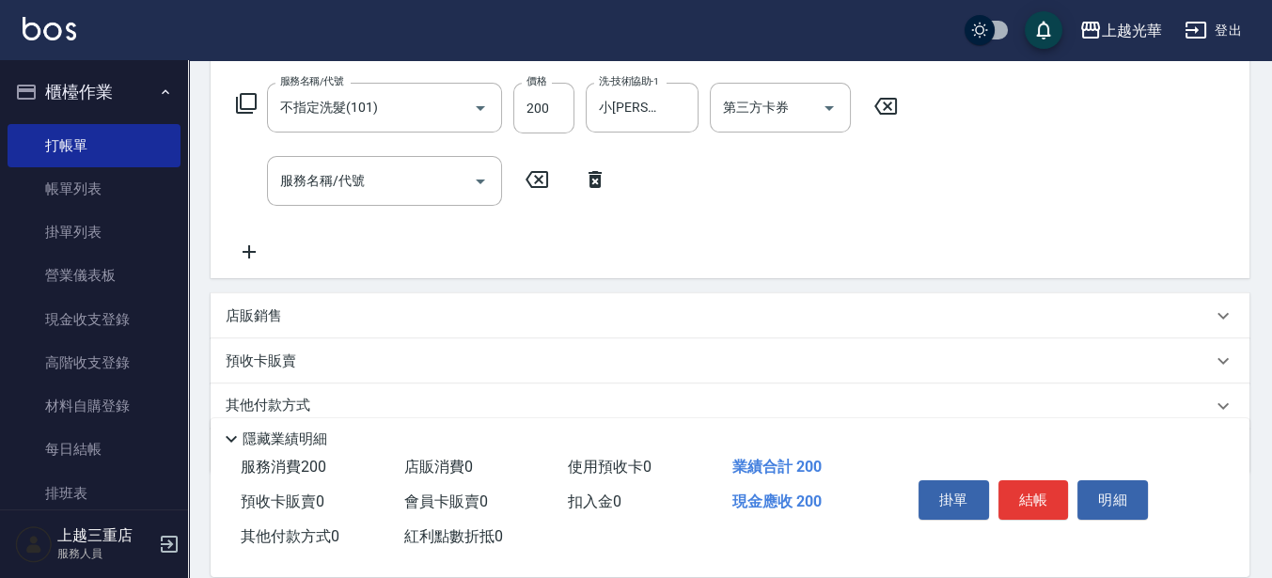
click at [602, 179] on icon at bounding box center [595, 179] width 47 height 23
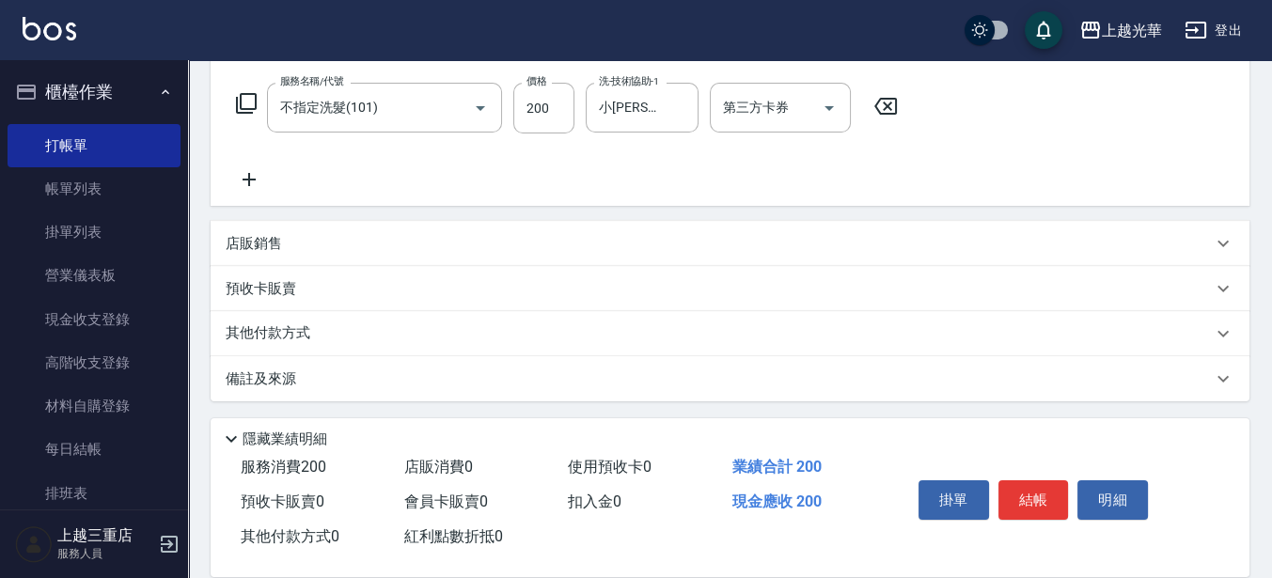
click at [261, 96] on div "服務名稱/代號 不指定洗髮(101) 服務名稱/代號 價格 200 價格 洗-技術協助-1 小詹-1 洗-技術協助-1 第三方卡券 第三方卡券" at bounding box center [568, 108] width 684 height 51
click at [255, 95] on icon at bounding box center [246, 103] width 21 height 21
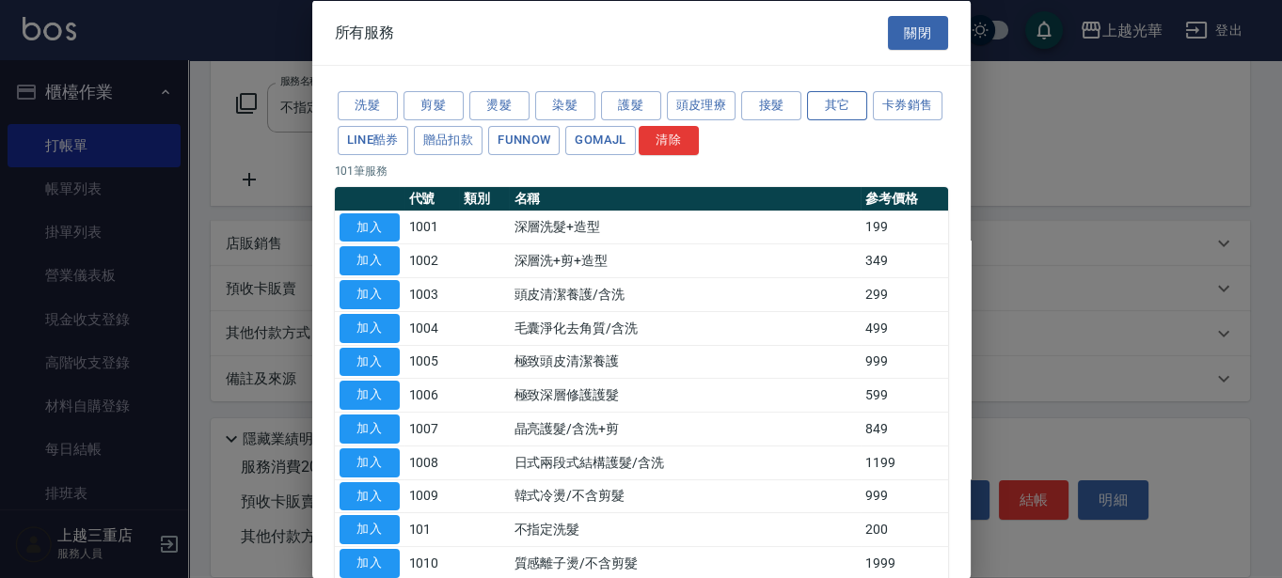
click at [825, 106] on button "其它" at bounding box center [837, 105] width 60 height 29
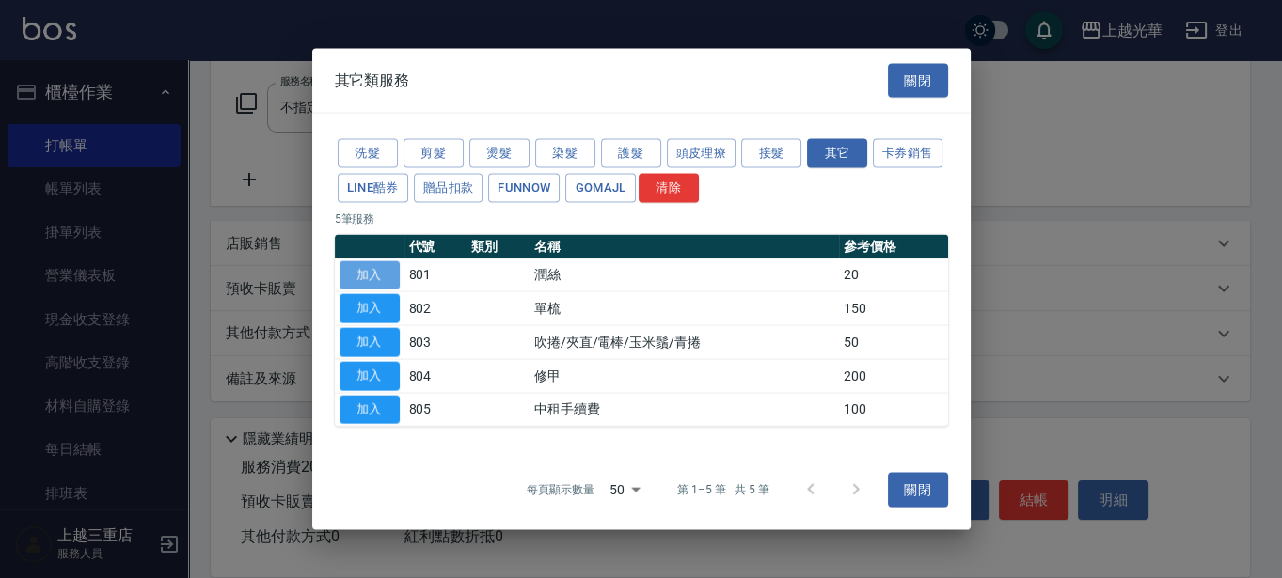
click at [395, 266] on button "加入" at bounding box center [370, 275] width 60 height 29
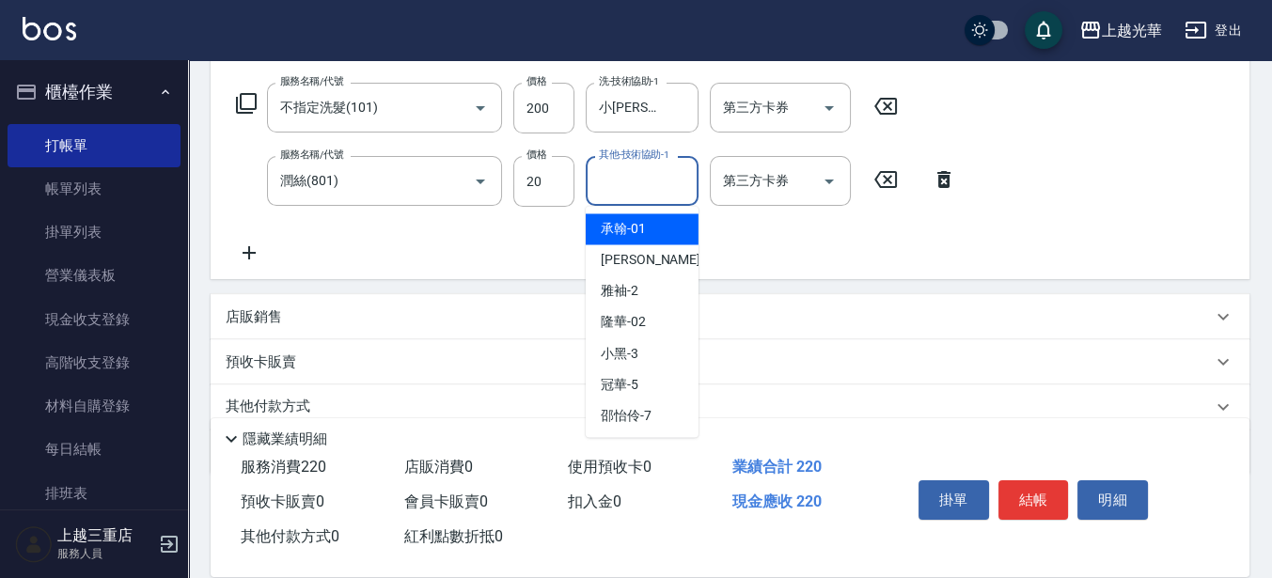
click at [658, 191] on input "其他-技術協助-1" at bounding box center [642, 181] width 96 height 33
click at [672, 222] on div "[PERSON_NAME]-15" at bounding box center [642, 228] width 113 height 31
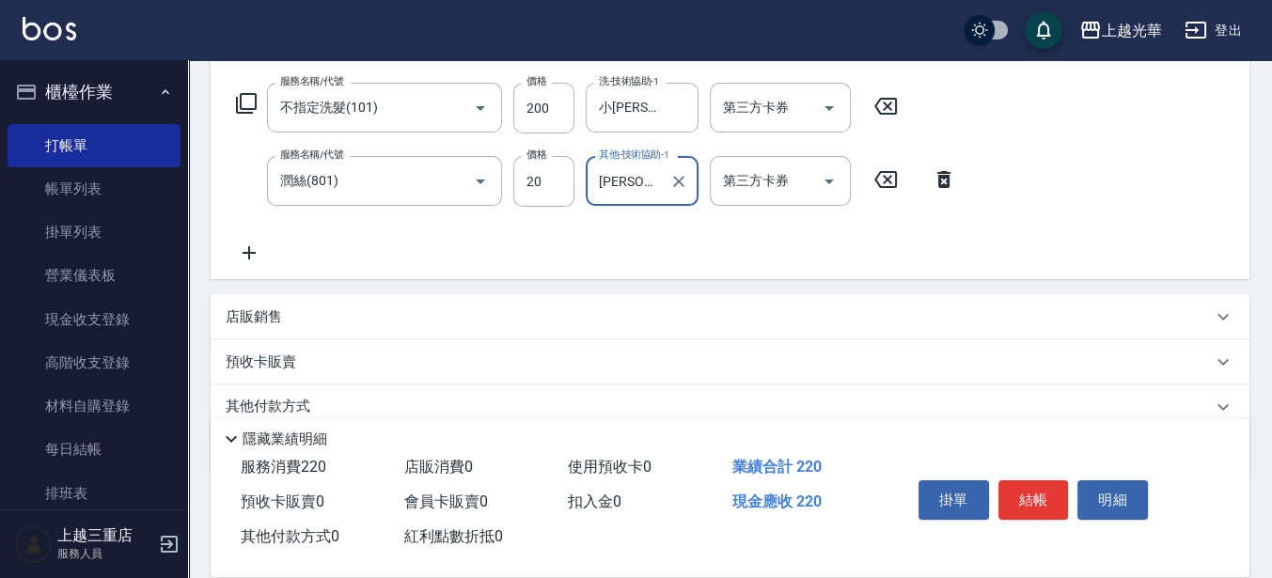
scroll to position [0, 0]
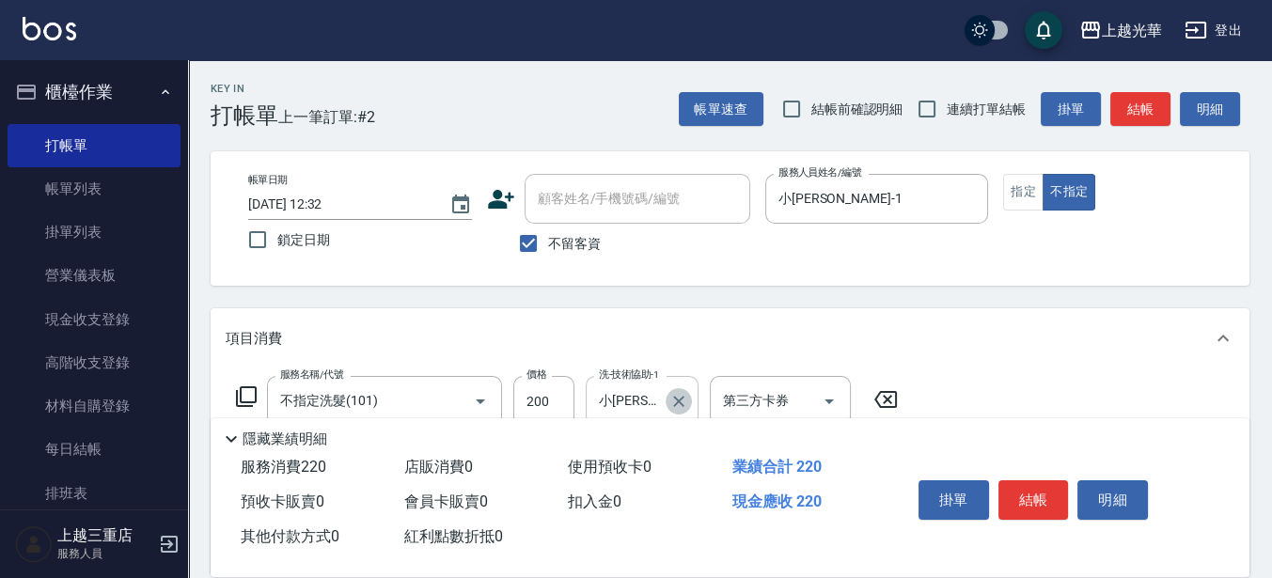
click at [685, 393] on icon "Clear" at bounding box center [679, 401] width 19 height 19
type input "[PERSON_NAME]-15"
click at [682, 450] on div "[PERSON_NAME]-15" at bounding box center [642, 449] width 113 height 31
type input "[PERSON_NAME]-15"
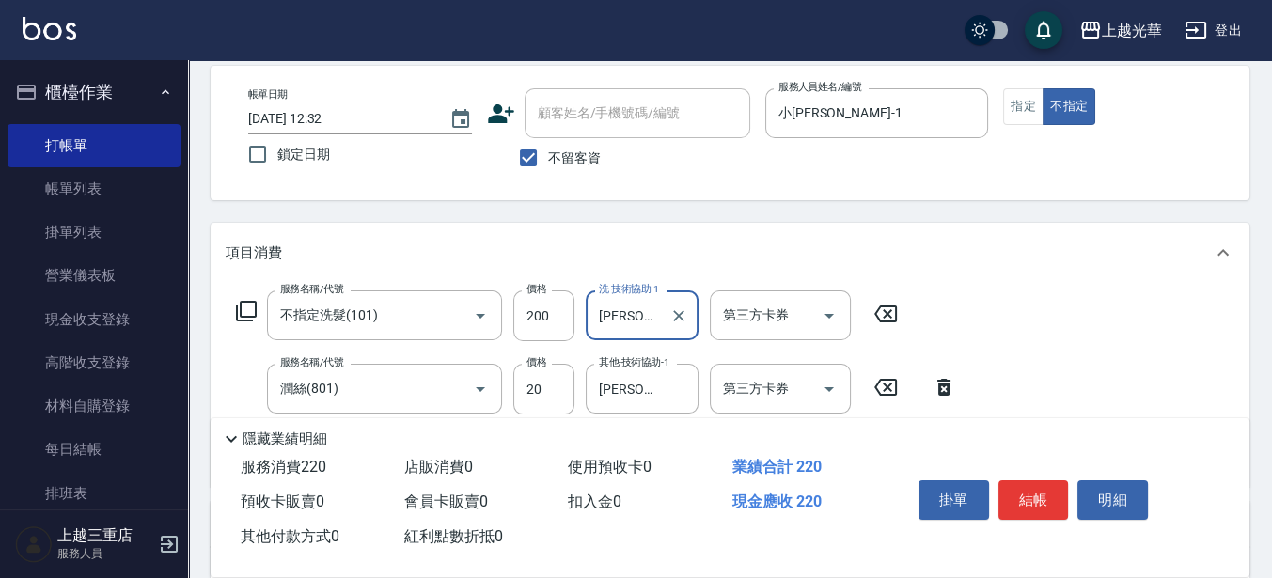
scroll to position [118, 0]
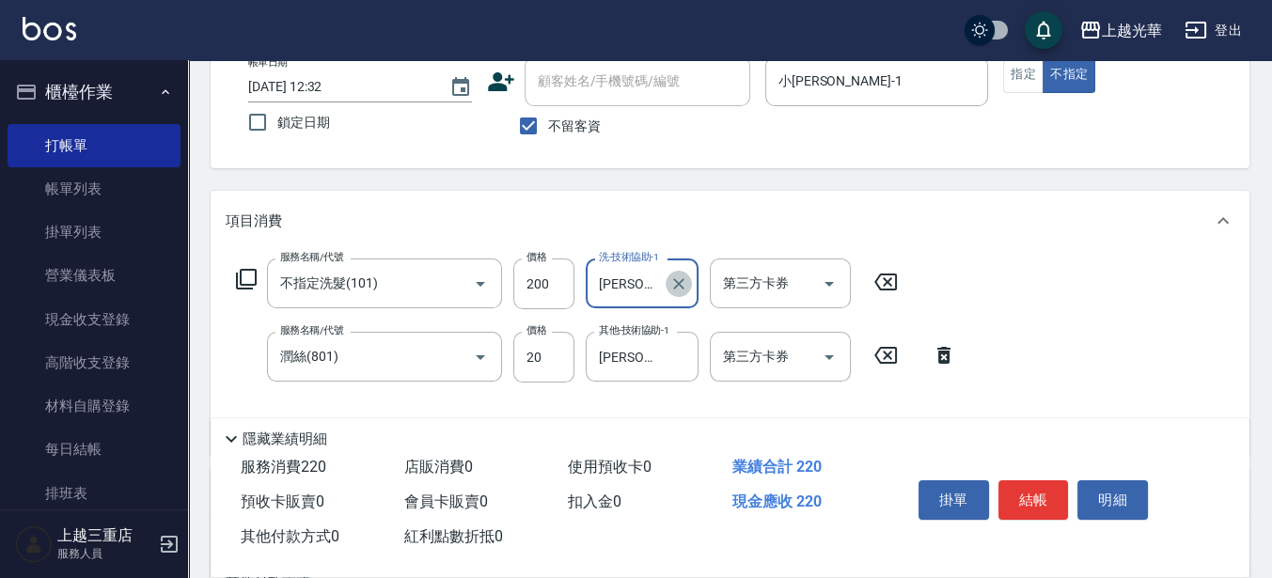
click at [688, 286] on button "Clear" at bounding box center [679, 284] width 26 height 26
click at [673, 285] on input "洗-技術協助-1" at bounding box center [642, 283] width 96 height 33
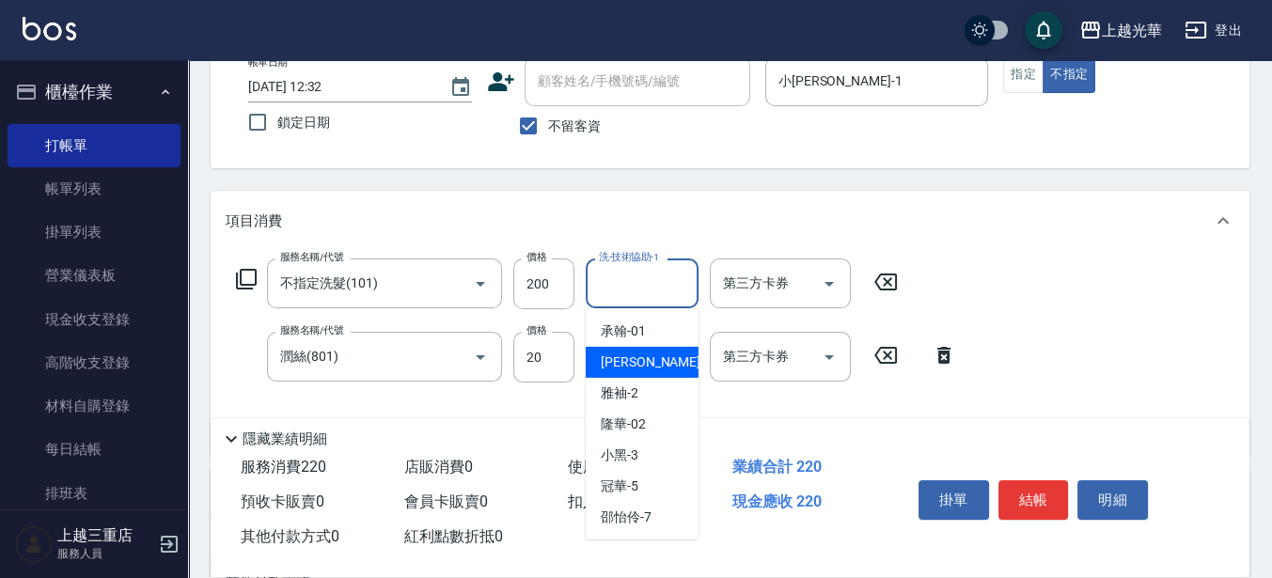
click at [644, 357] on div "小[PERSON_NAME] -1" at bounding box center [642, 362] width 113 height 31
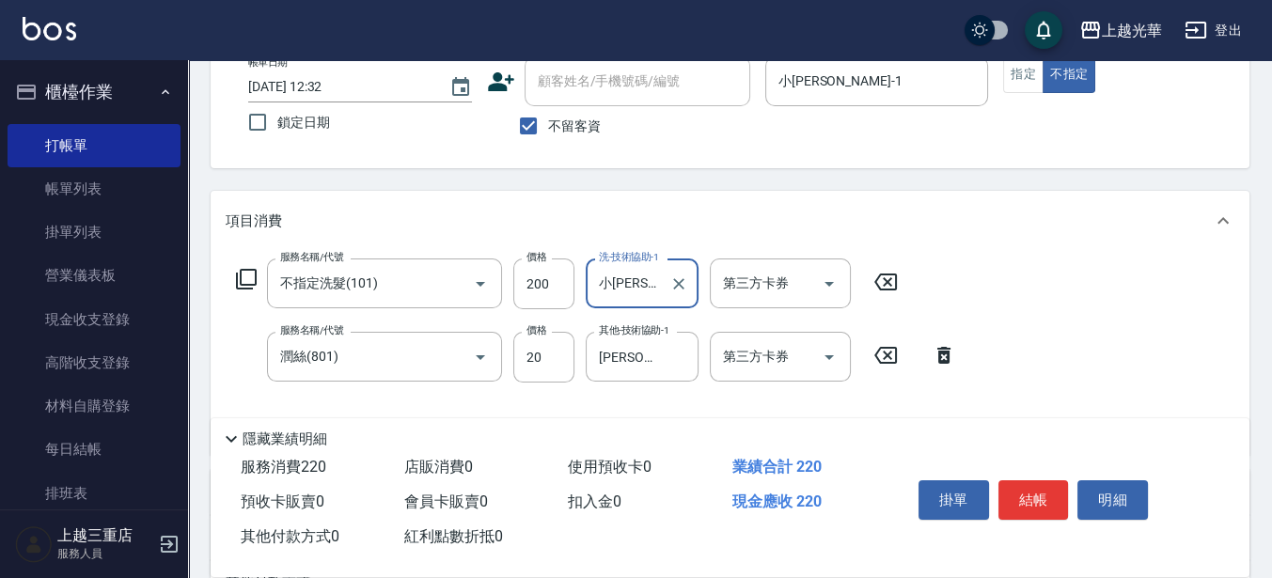
scroll to position [0, 0]
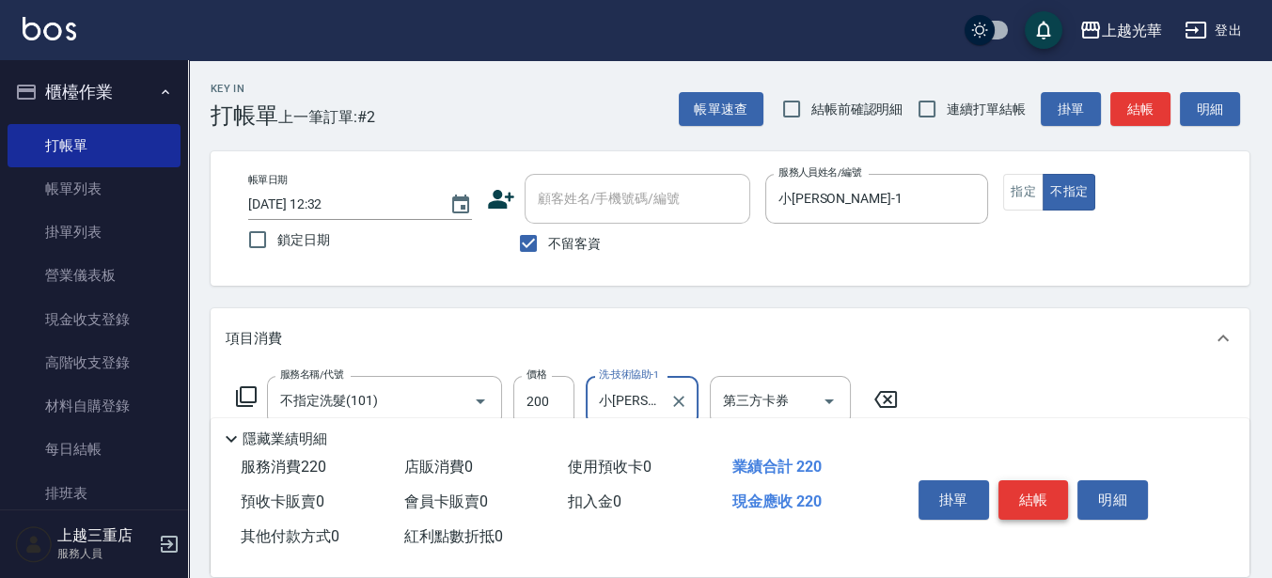
type input "小[PERSON_NAME]-1"
click at [1013, 501] on button "結帳" at bounding box center [1034, 501] width 71 height 40
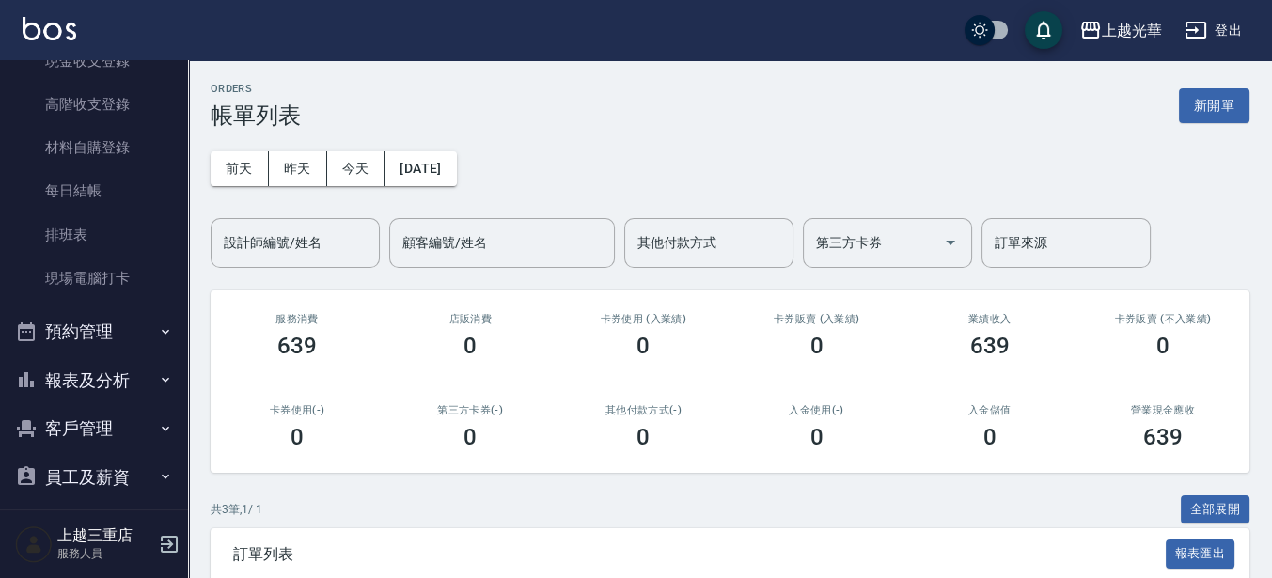
scroll to position [272, 0]
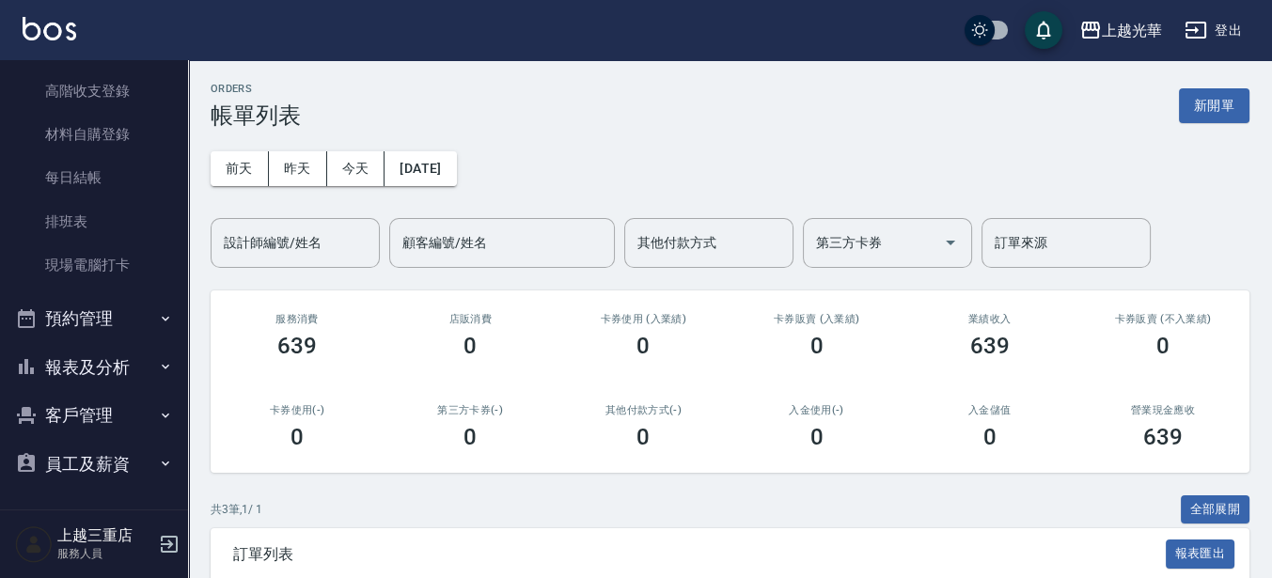
click at [88, 425] on button "客戶管理" at bounding box center [94, 415] width 173 height 49
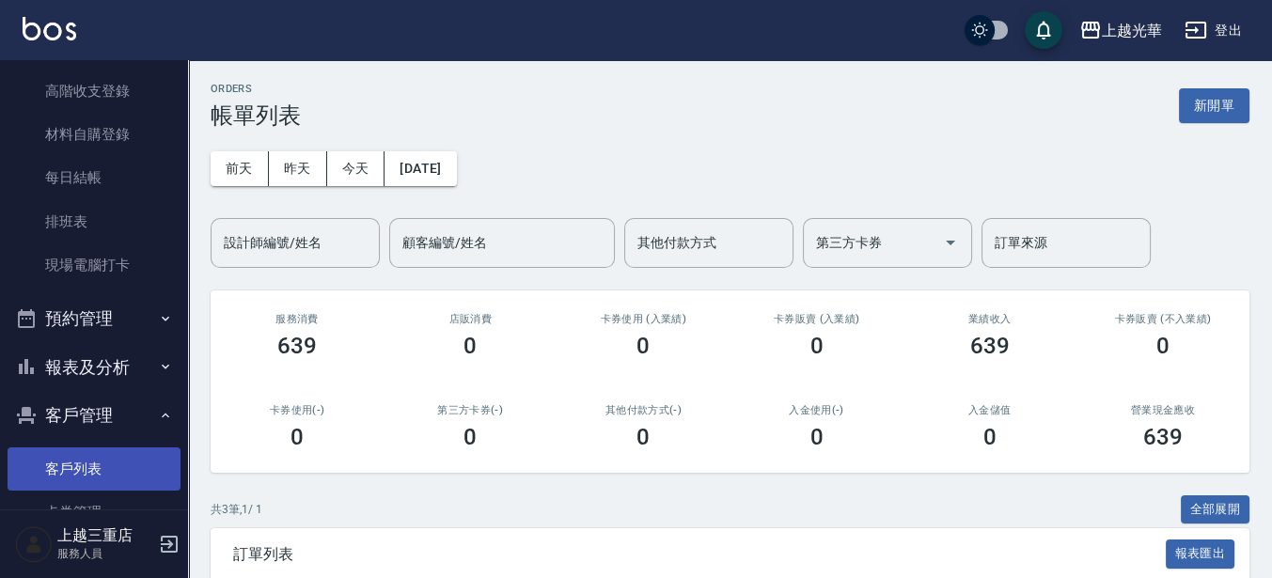
click at [87, 471] on link "客戶列表" at bounding box center [94, 469] width 173 height 43
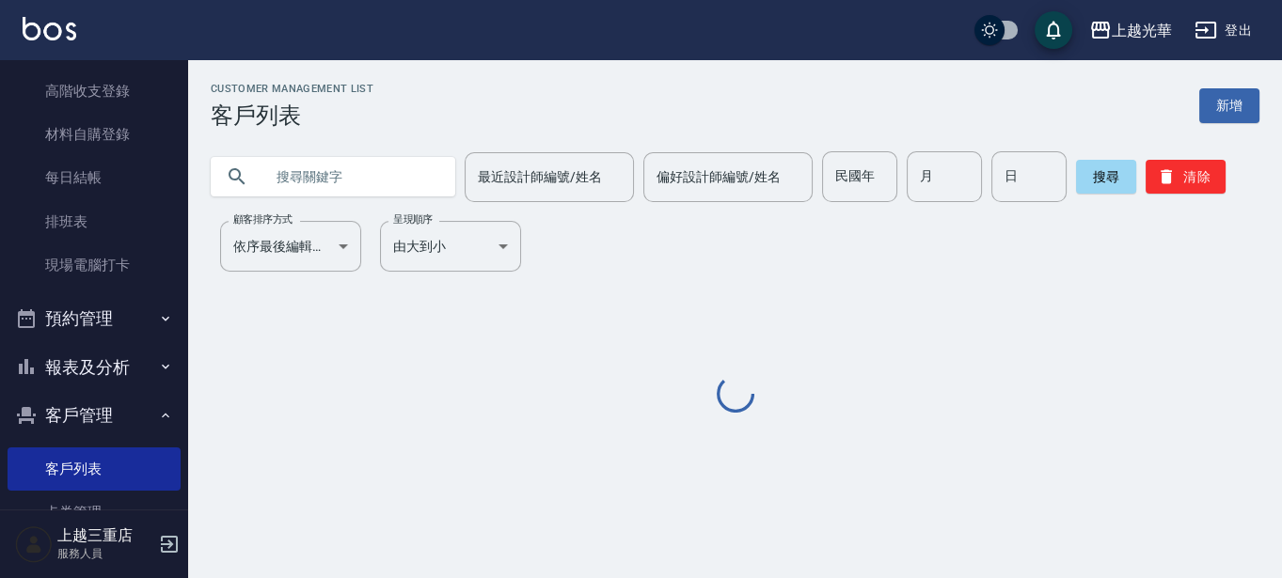
click at [376, 194] on input "text" at bounding box center [351, 176] width 177 height 51
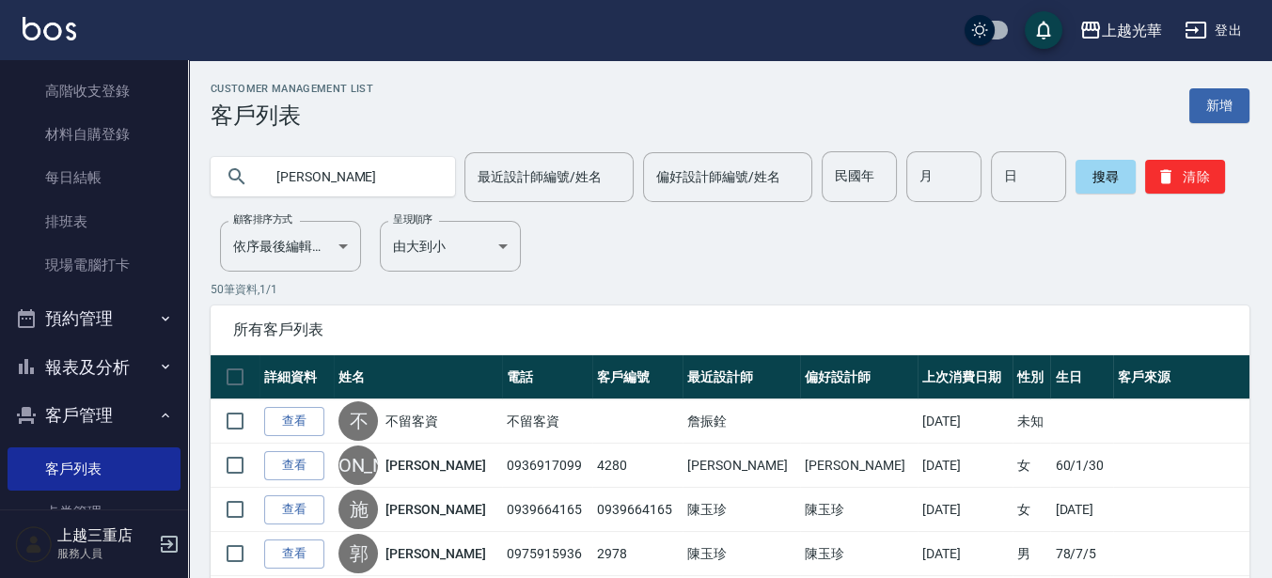
type input "[PERSON_NAME]"
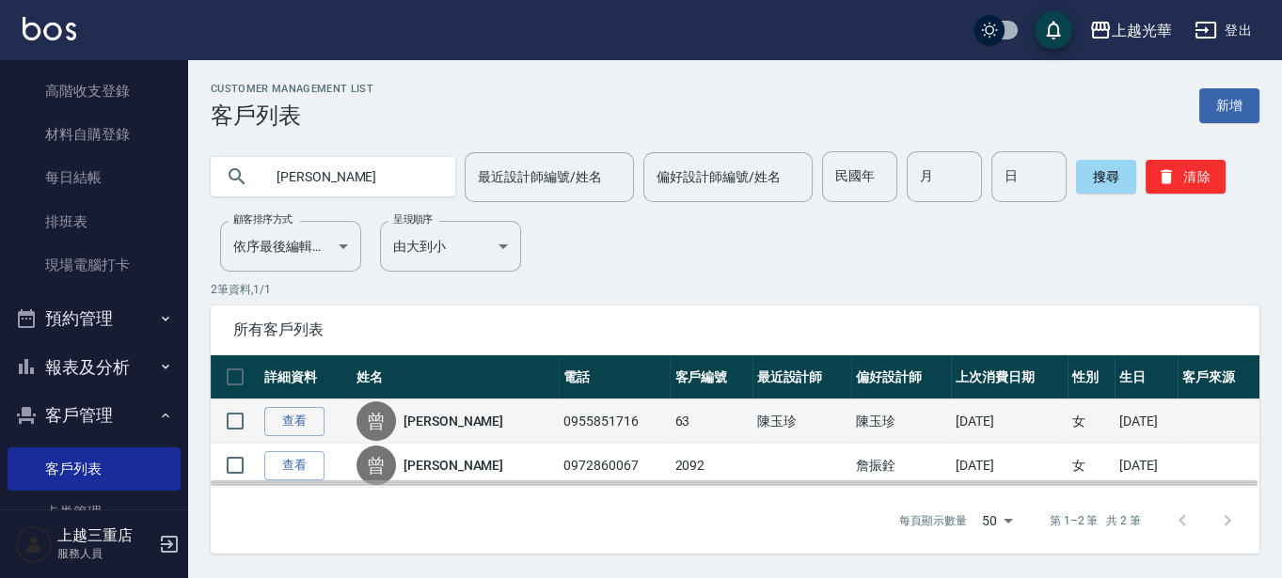
click at [301, 401] on td "查看" at bounding box center [306, 422] width 92 height 44
click at [298, 412] on link "查看" at bounding box center [294, 421] width 60 height 29
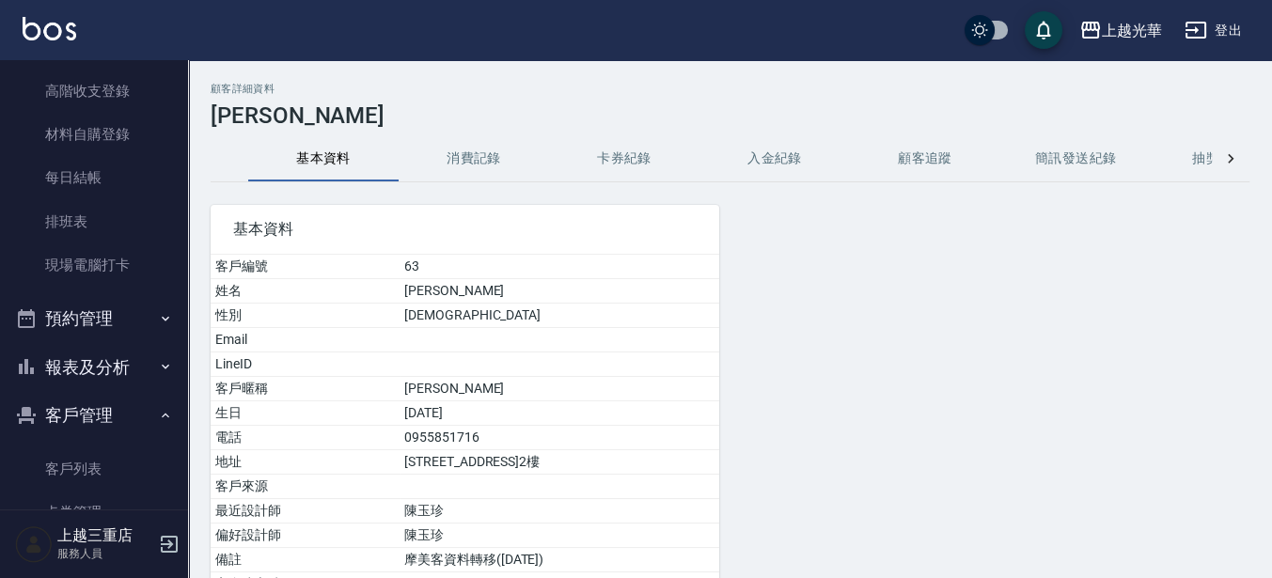
click at [491, 166] on button "消費記錄" at bounding box center [474, 158] width 150 height 45
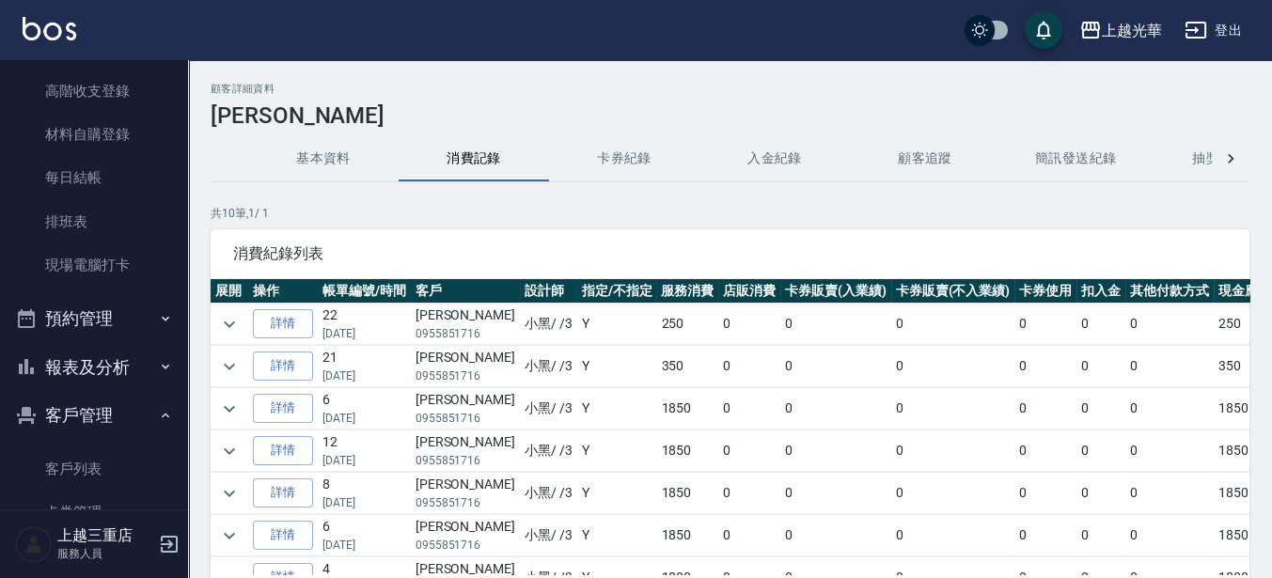
click at [312, 147] on button "基本資料" at bounding box center [323, 158] width 150 height 45
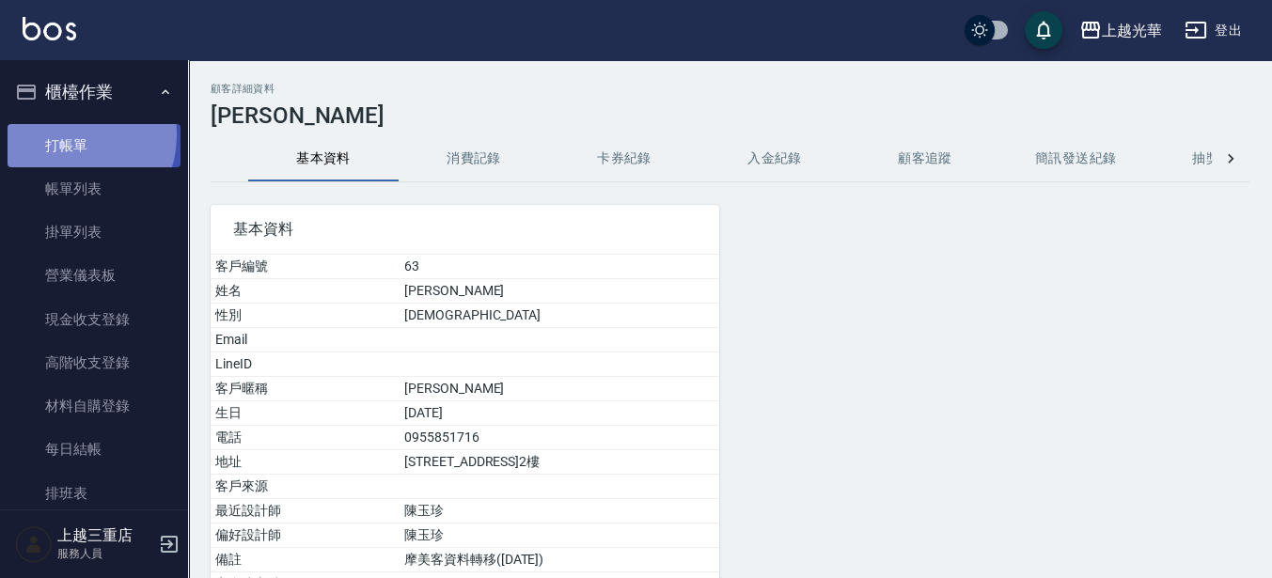
click at [68, 134] on link "打帳單" at bounding box center [94, 145] width 173 height 43
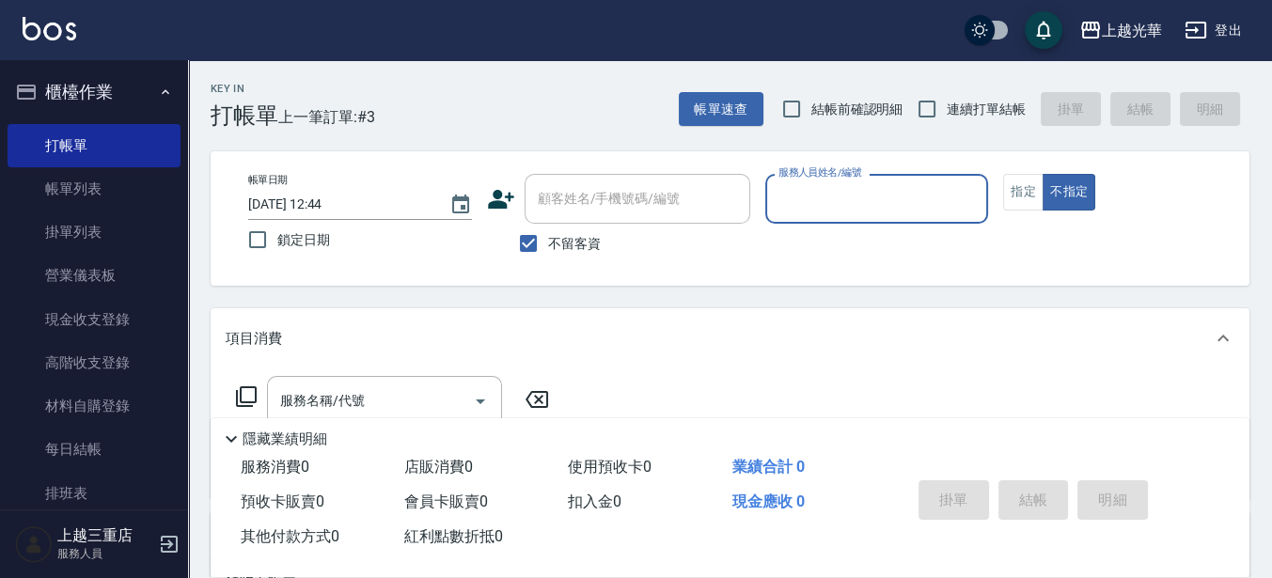
drag, startPoint x: 574, startPoint y: 239, endPoint x: 585, endPoint y: 221, distance: 21.1
click at [574, 239] on span "不留客資" at bounding box center [574, 244] width 53 height 20
click at [548, 239] on input "不留客資" at bounding box center [529, 244] width 40 height 40
checkbox input "false"
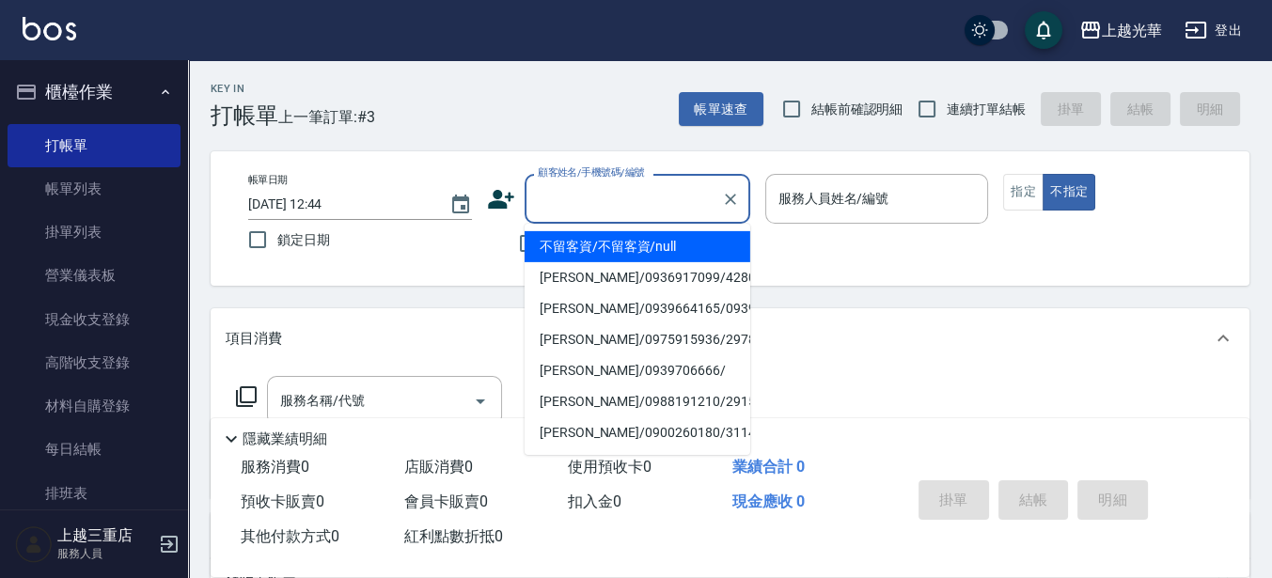
click at [586, 213] on input "顧客姓名/手機號碼/編號" at bounding box center [623, 198] width 181 height 33
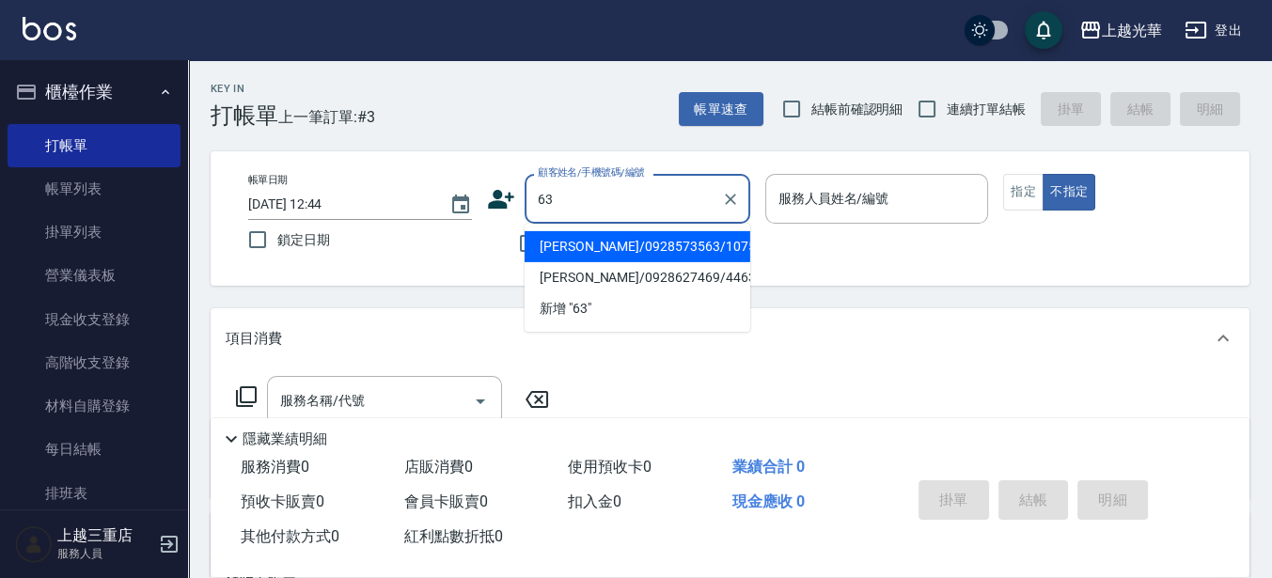
type input "[PERSON_NAME]/0928573563/1075"
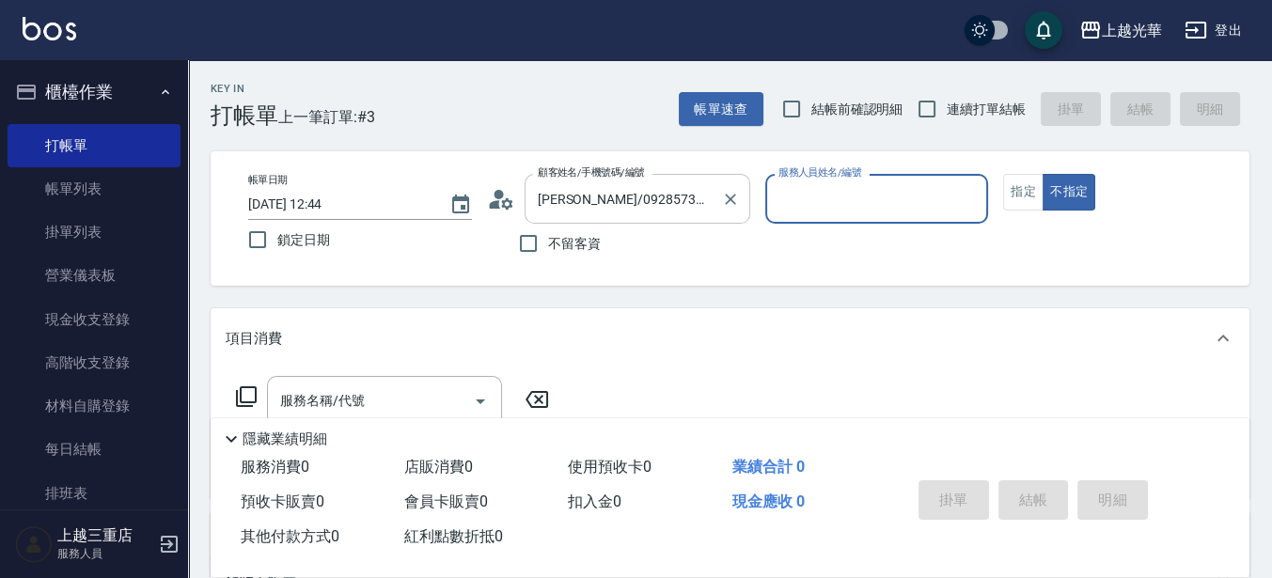
type input "雅袖-2"
type input "[PERSON_NAME]/0955851716/63"
type input "小黑-3"
click at [1023, 187] on button "指定" at bounding box center [1024, 192] width 40 height 37
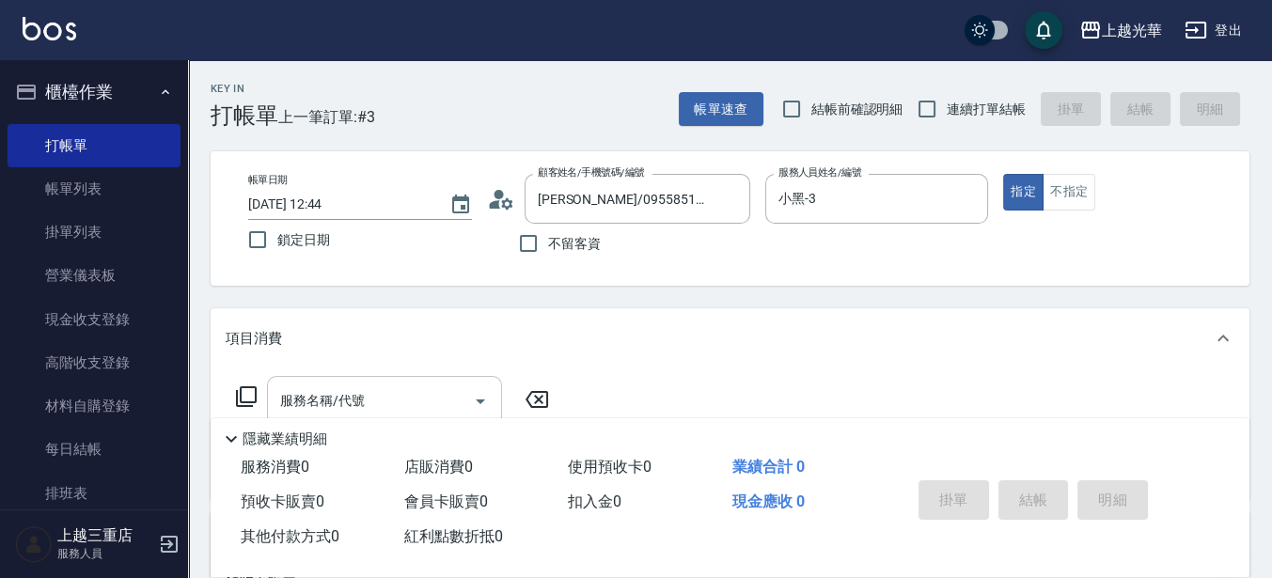
click at [404, 398] on input "服務名稱/代號" at bounding box center [371, 401] width 190 height 33
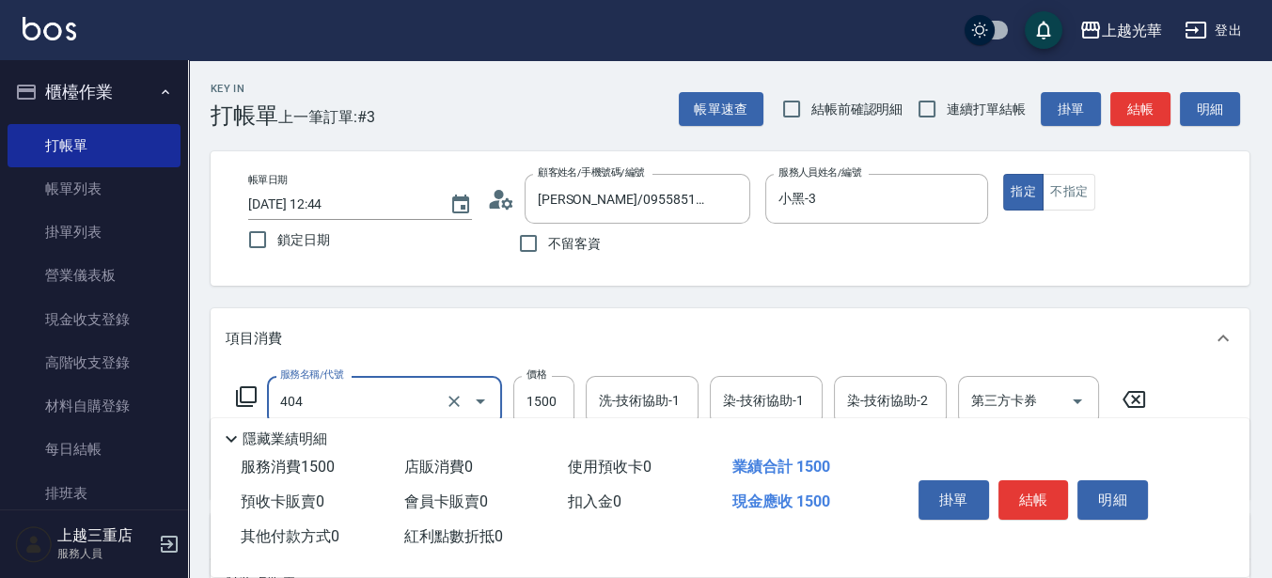
type input "設計染髮(404)"
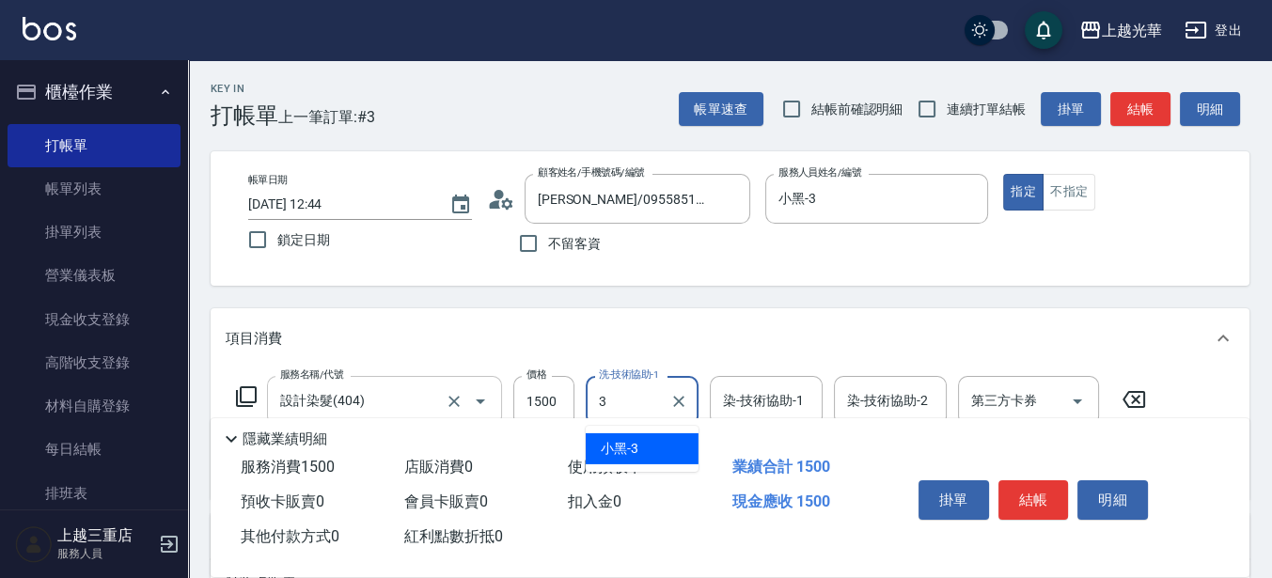
type input "小黑-3"
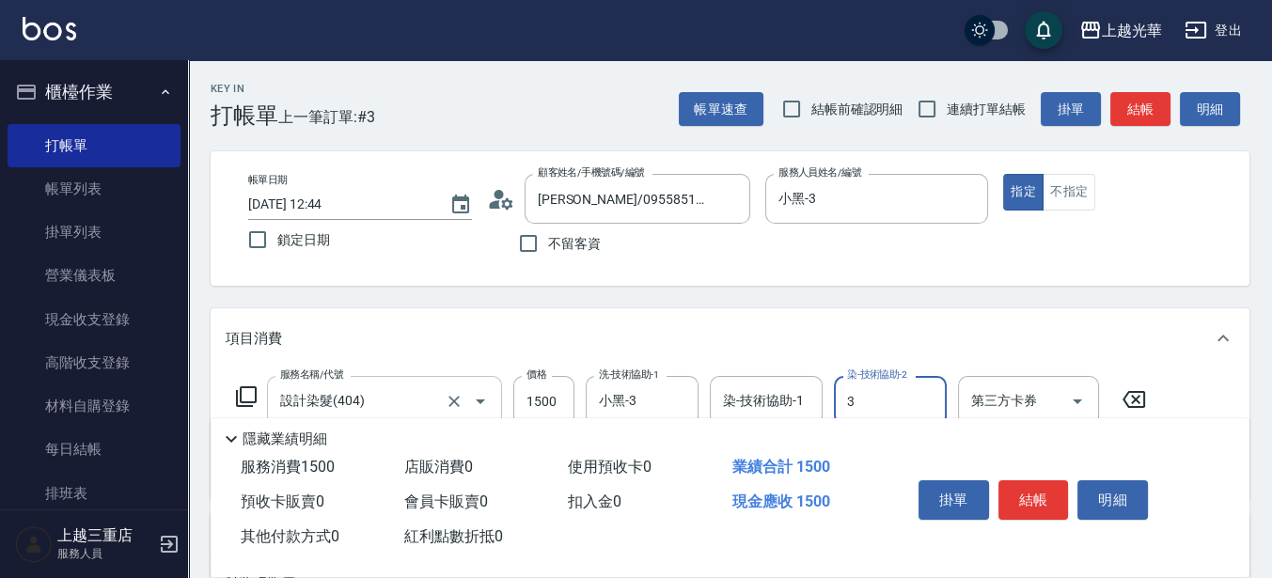
type input "小黑-3"
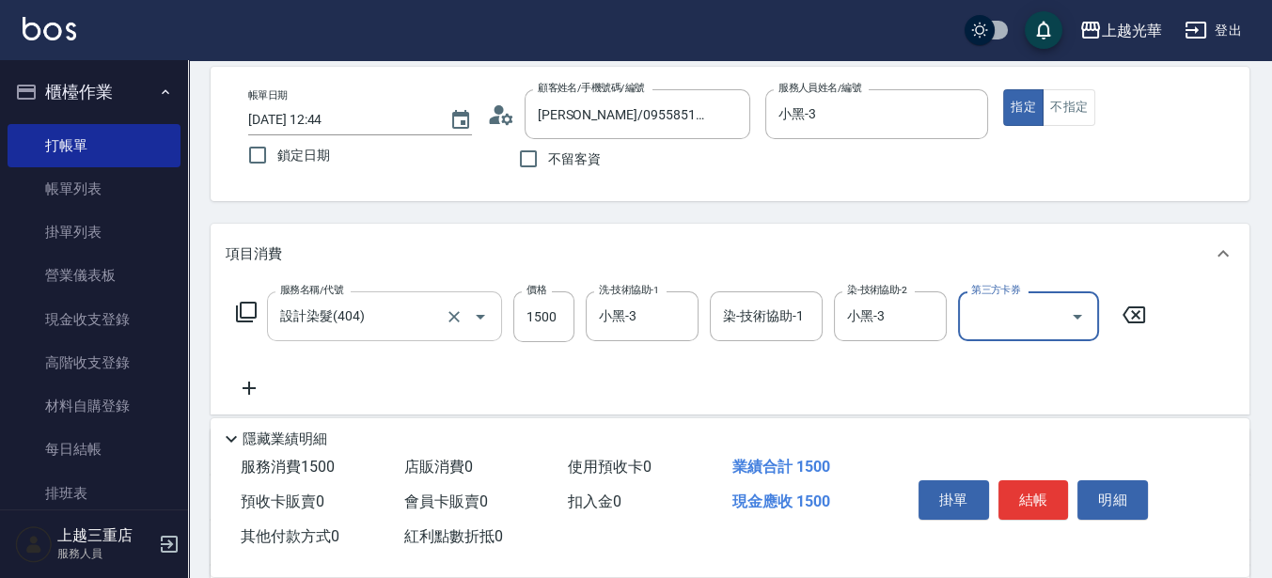
scroll to position [118, 0]
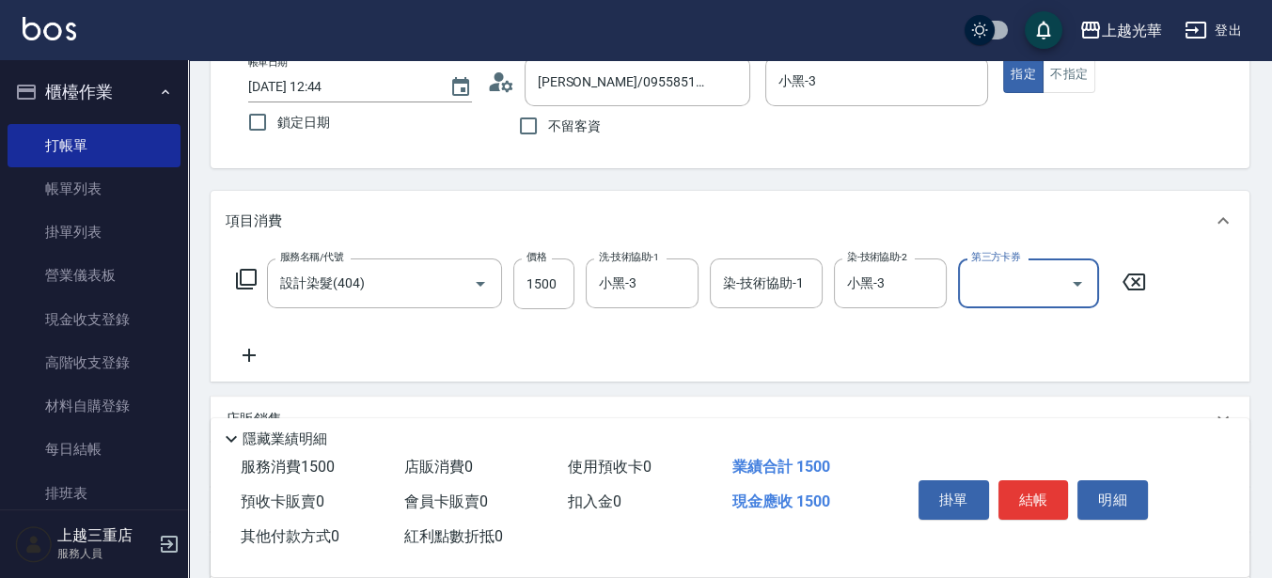
click at [246, 365] on icon at bounding box center [249, 355] width 47 height 23
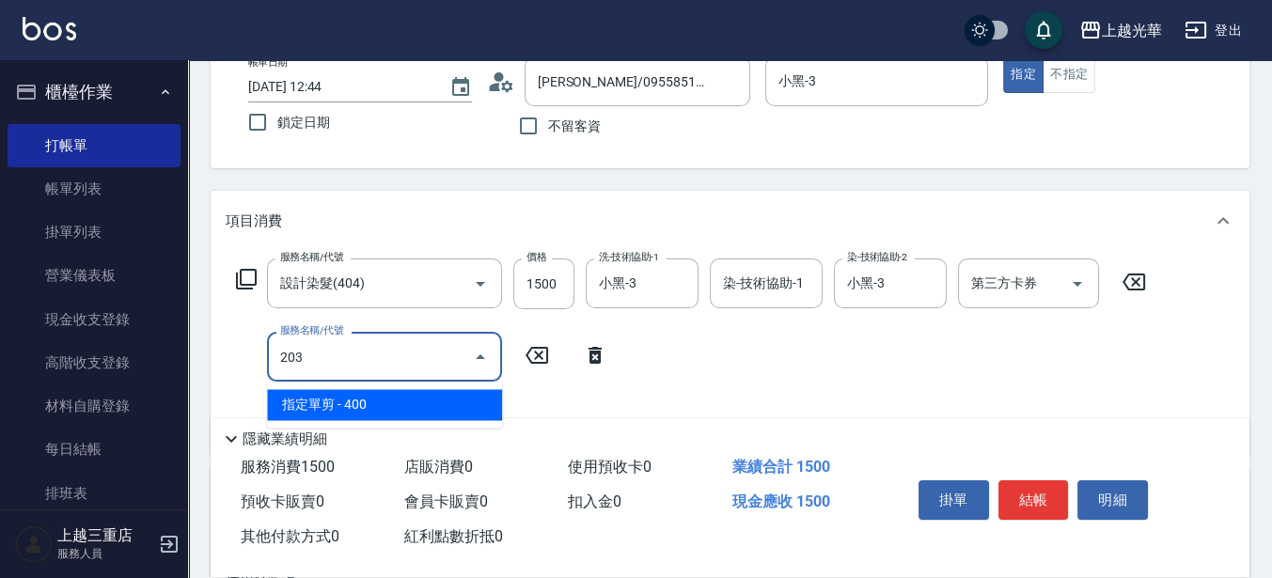
type input "指定單剪(203)"
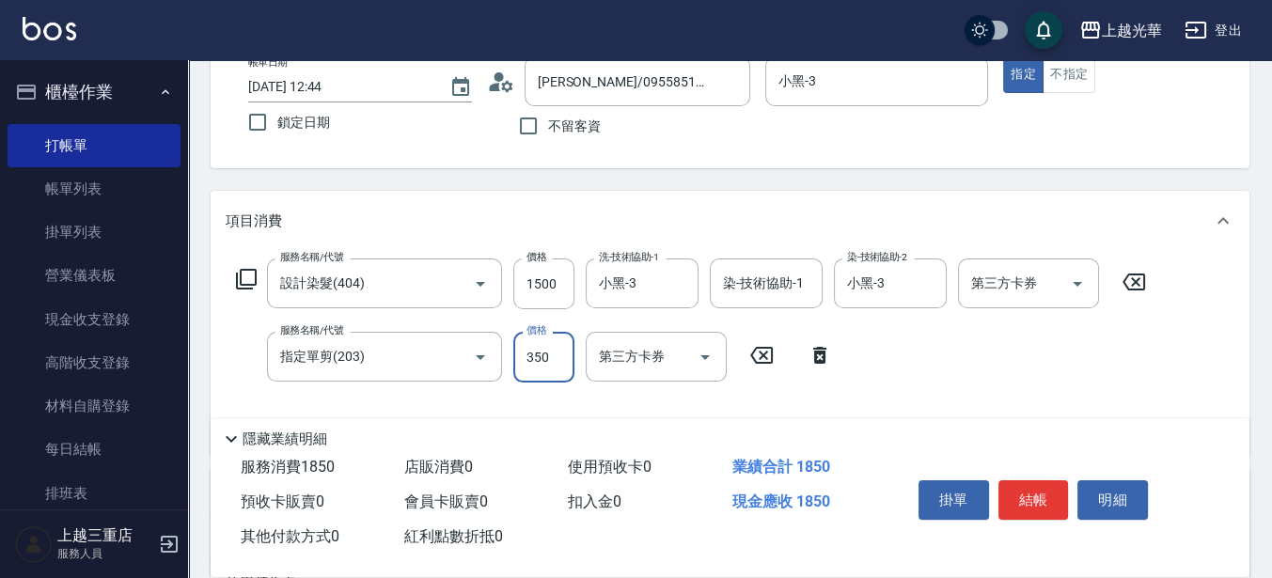
type input "350"
click at [1020, 482] on button "結帳" at bounding box center [1034, 501] width 71 height 40
